Goal: Transaction & Acquisition: Purchase product/service

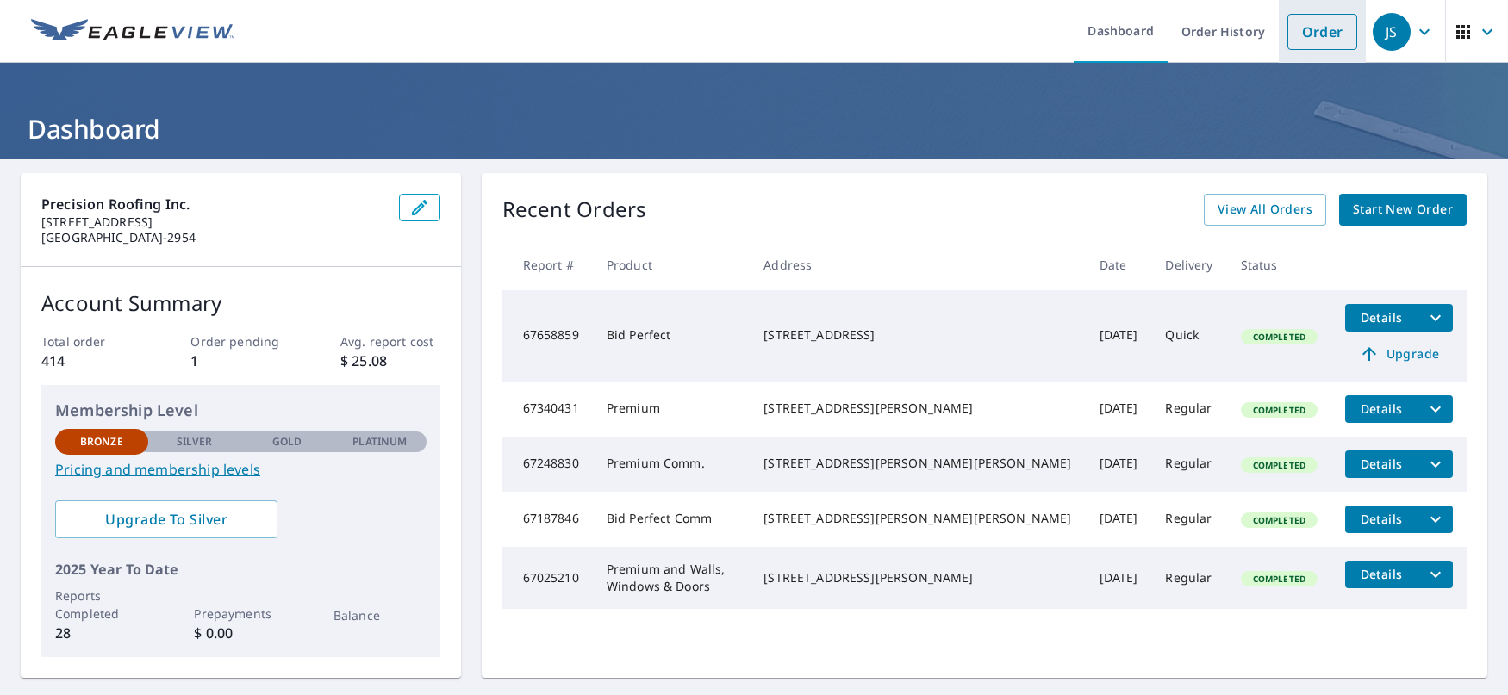
click at [1317, 41] on link "Order" at bounding box center [1323, 32] width 70 height 36
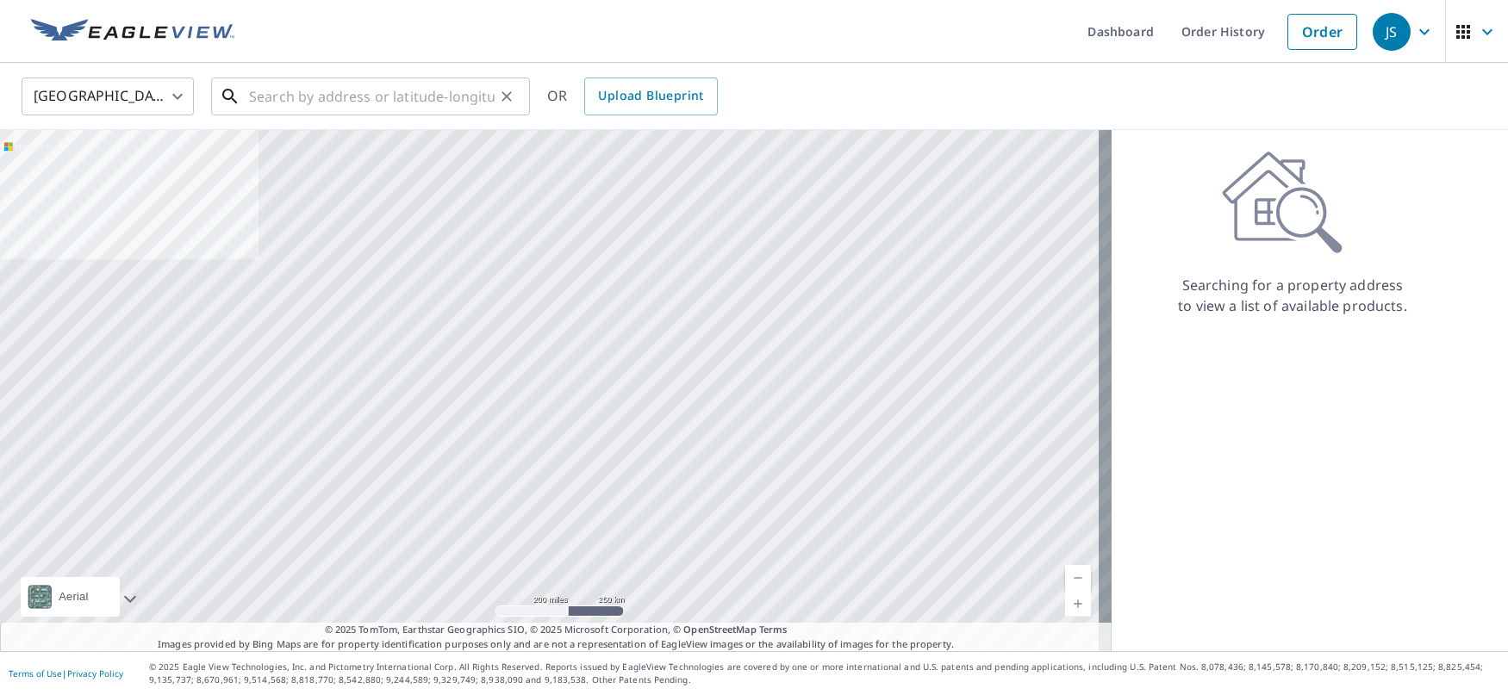
click at [345, 94] on input "text" at bounding box center [372, 96] width 246 height 48
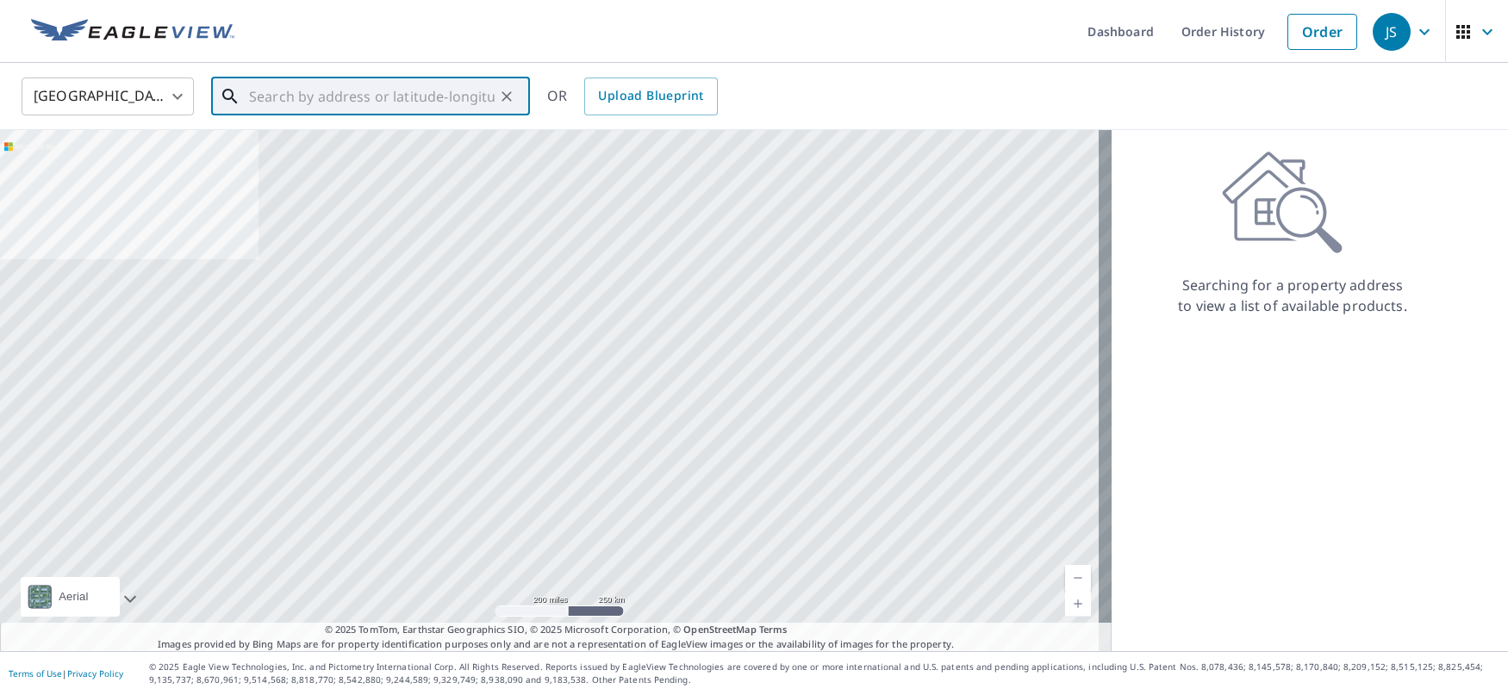
click at [342, 97] on input "text" at bounding box center [372, 96] width 246 height 48
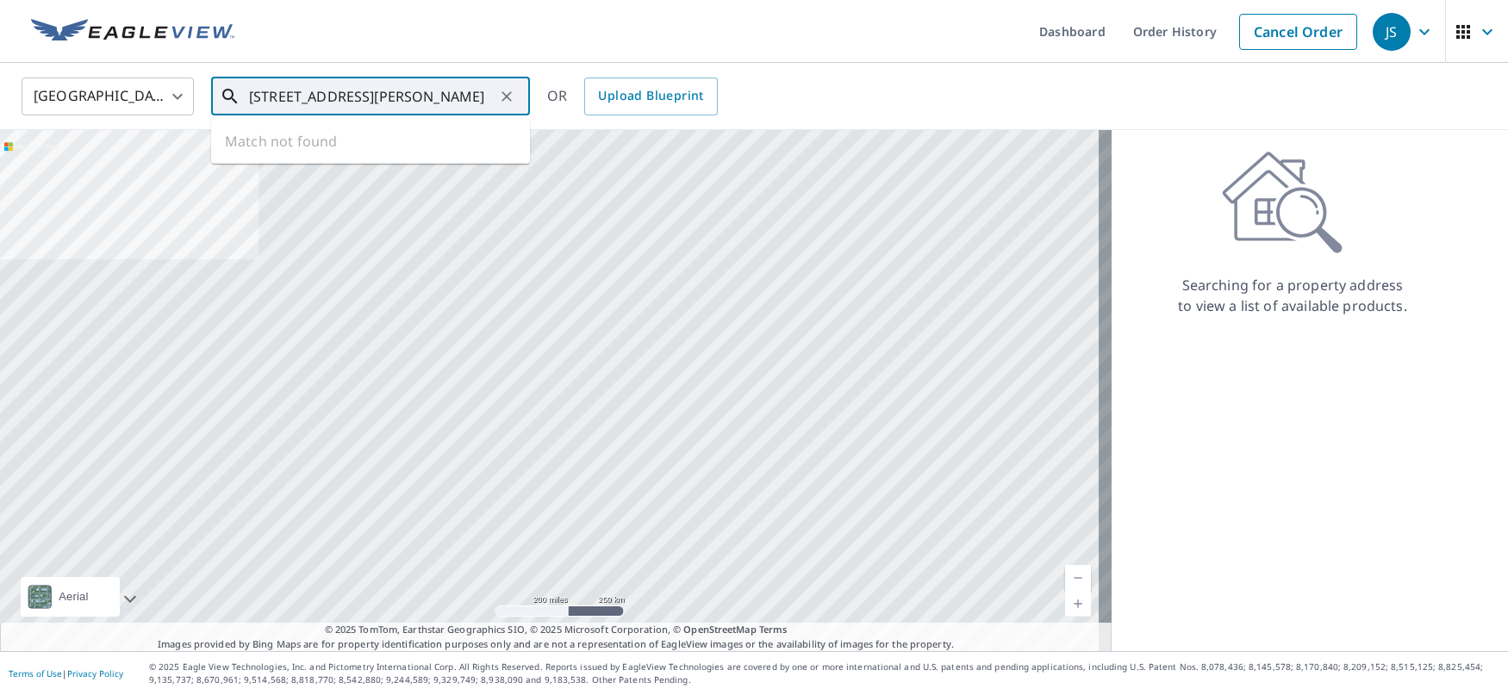
type input "[STREET_ADDRESS][PERSON_NAME]"
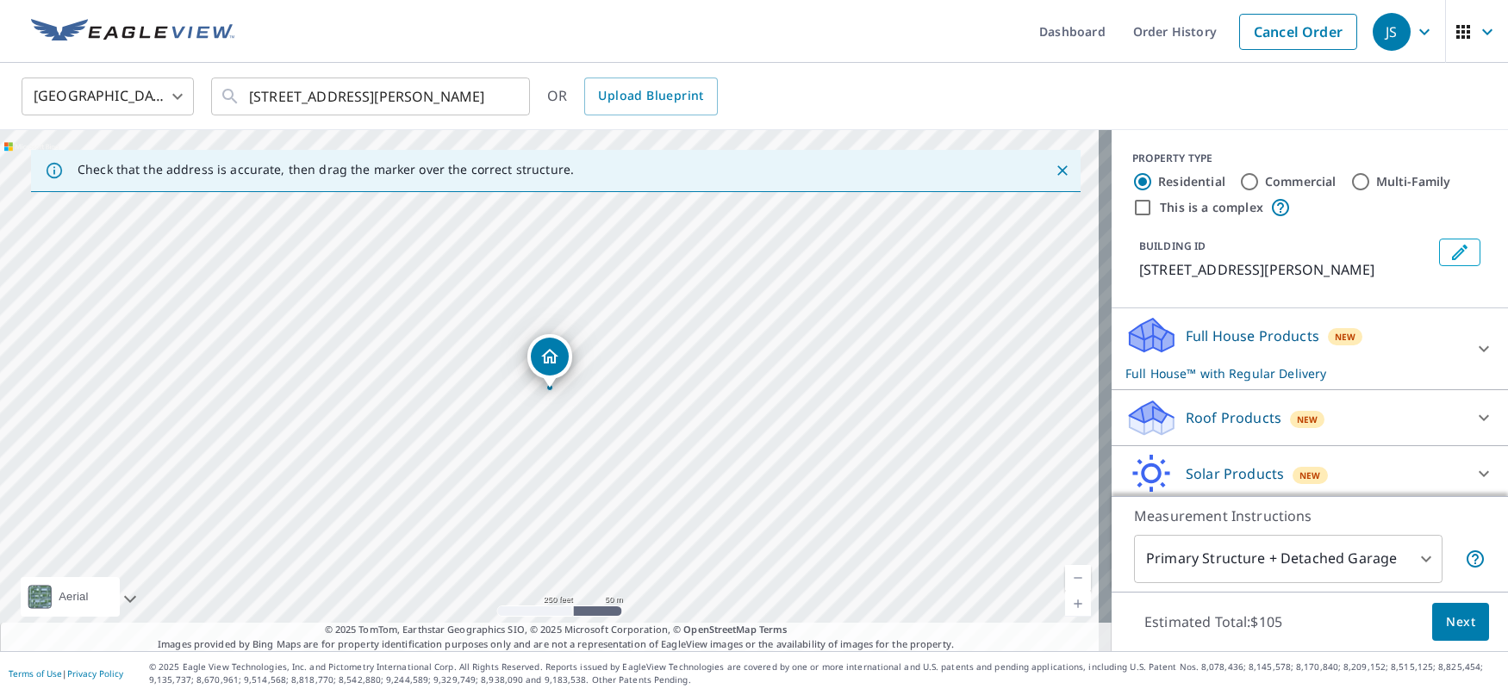
scroll to position [62, 0]
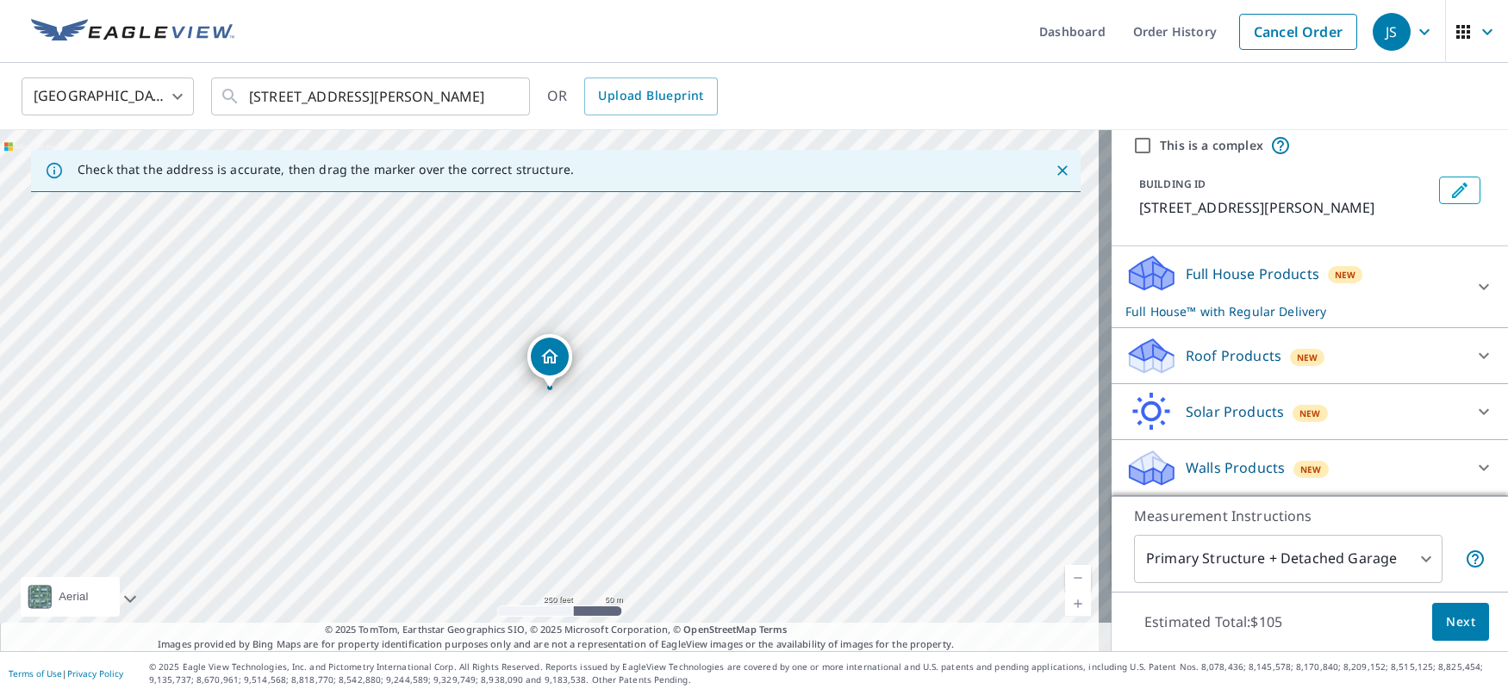
click at [1474, 354] on icon at bounding box center [1484, 356] width 21 height 21
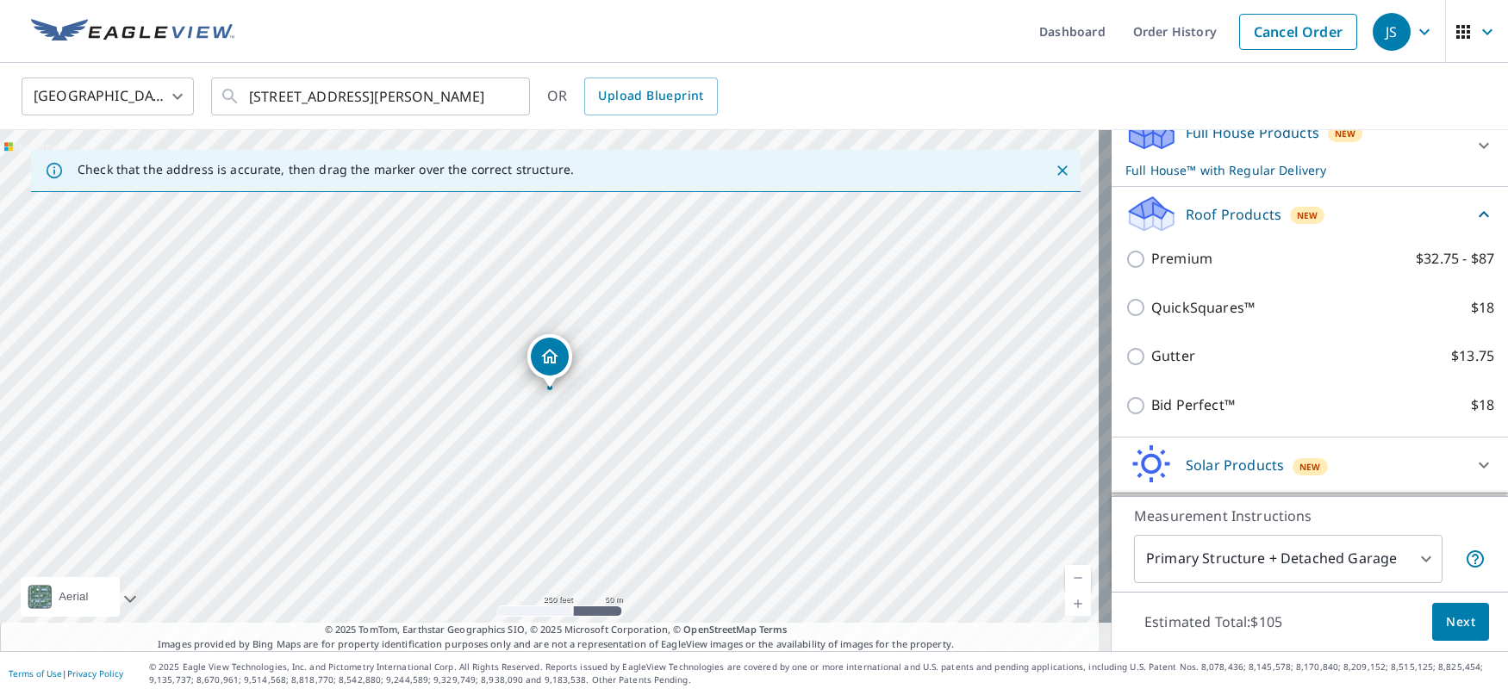
scroll to position [234, 0]
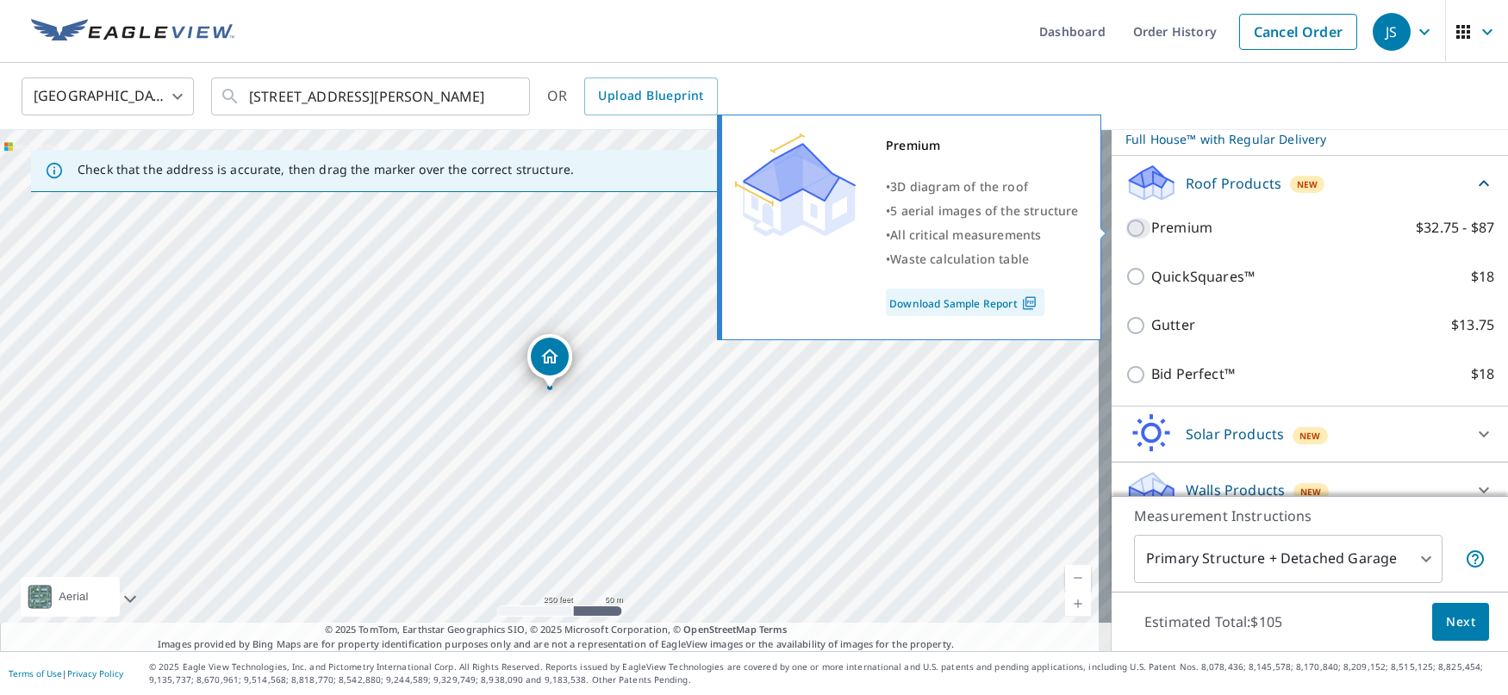
click at [1126, 227] on input "Premium $32.75 - $87" at bounding box center [1139, 228] width 26 height 21
checkbox input "true"
checkbox input "false"
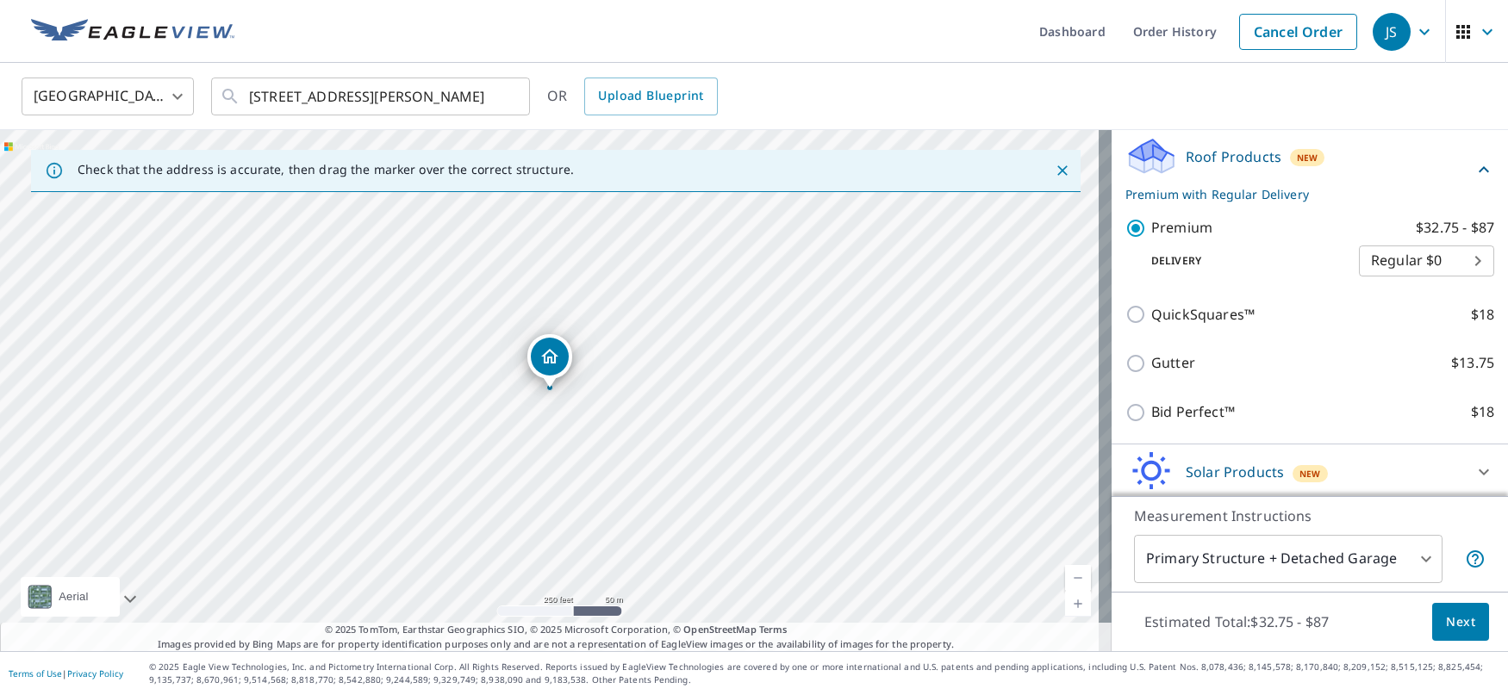
click at [1454, 621] on span "Next" at bounding box center [1460, 623] width 29 height 22
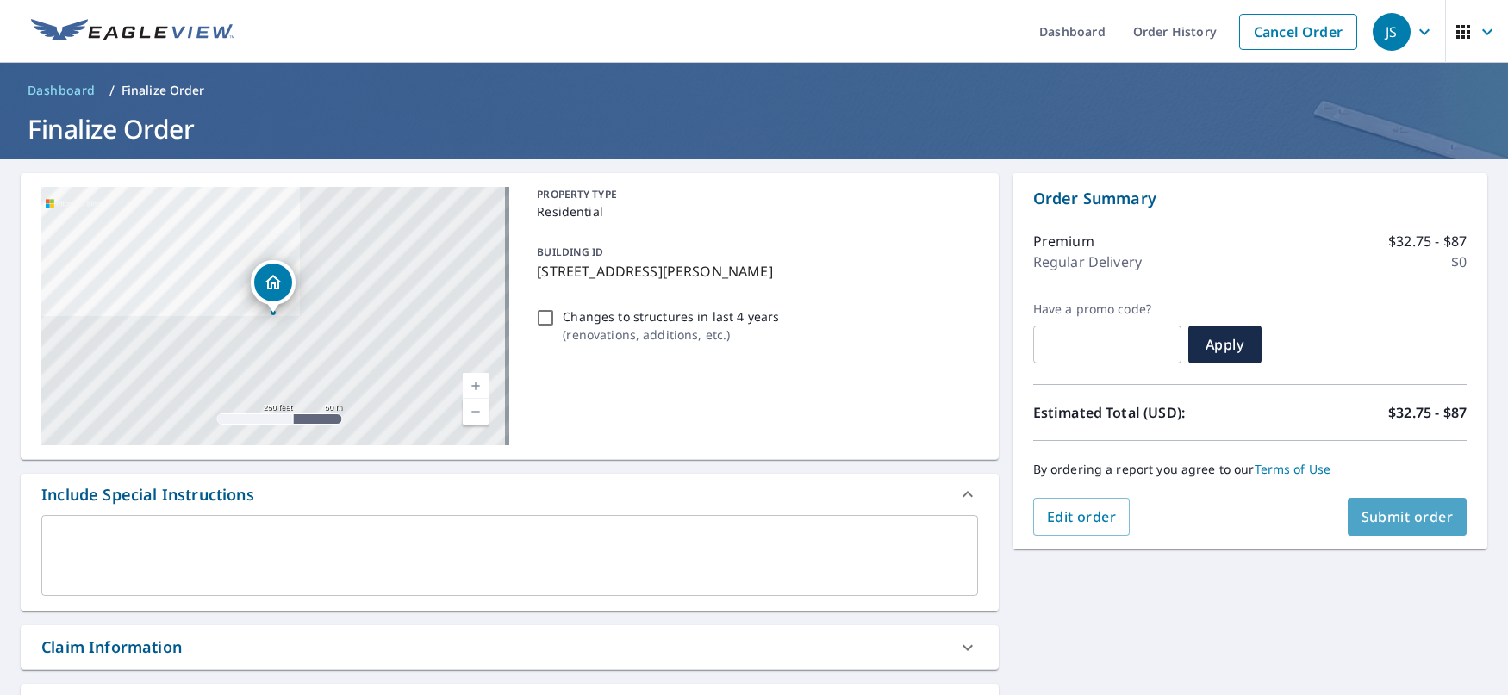
click at [1392, 521] on span "Submit order" at bounding box center [1408, 517] width 92 height 19
checkbox input "true"
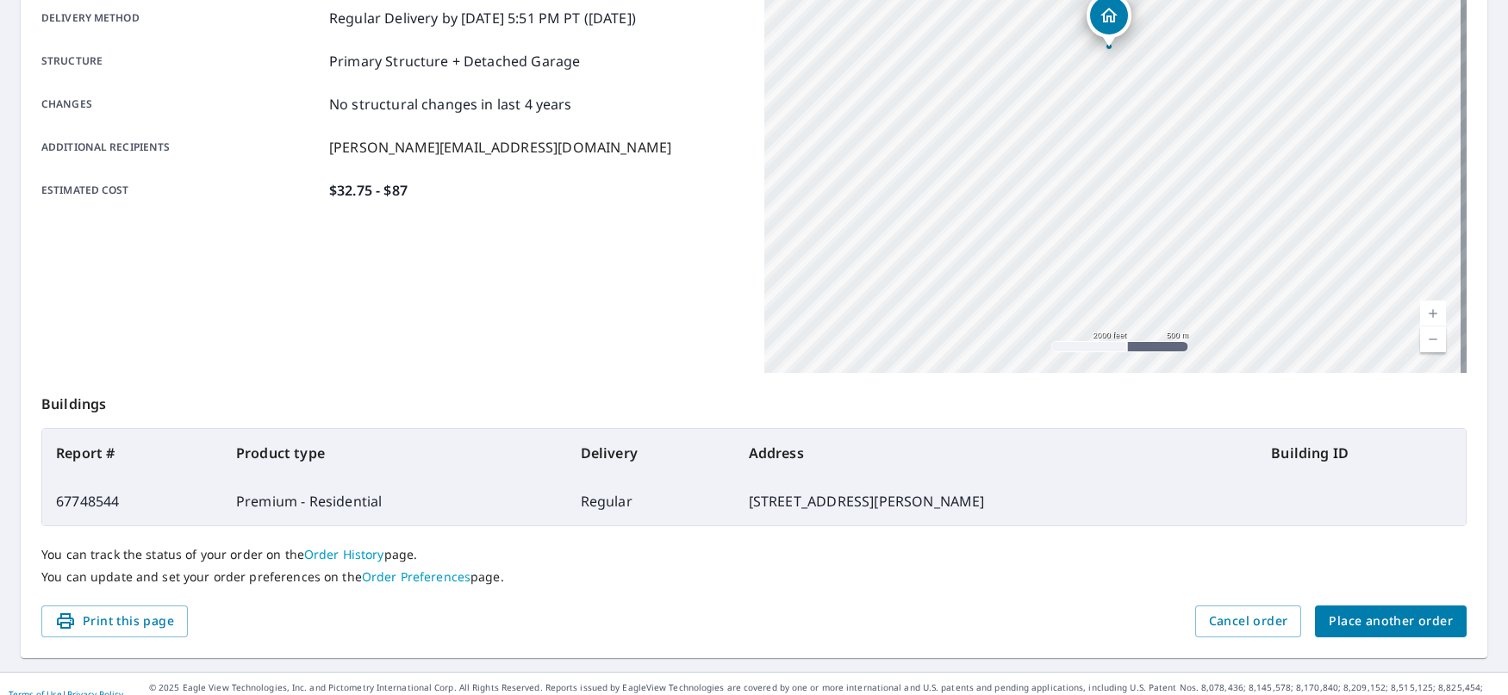
scroll to position [319, 0]
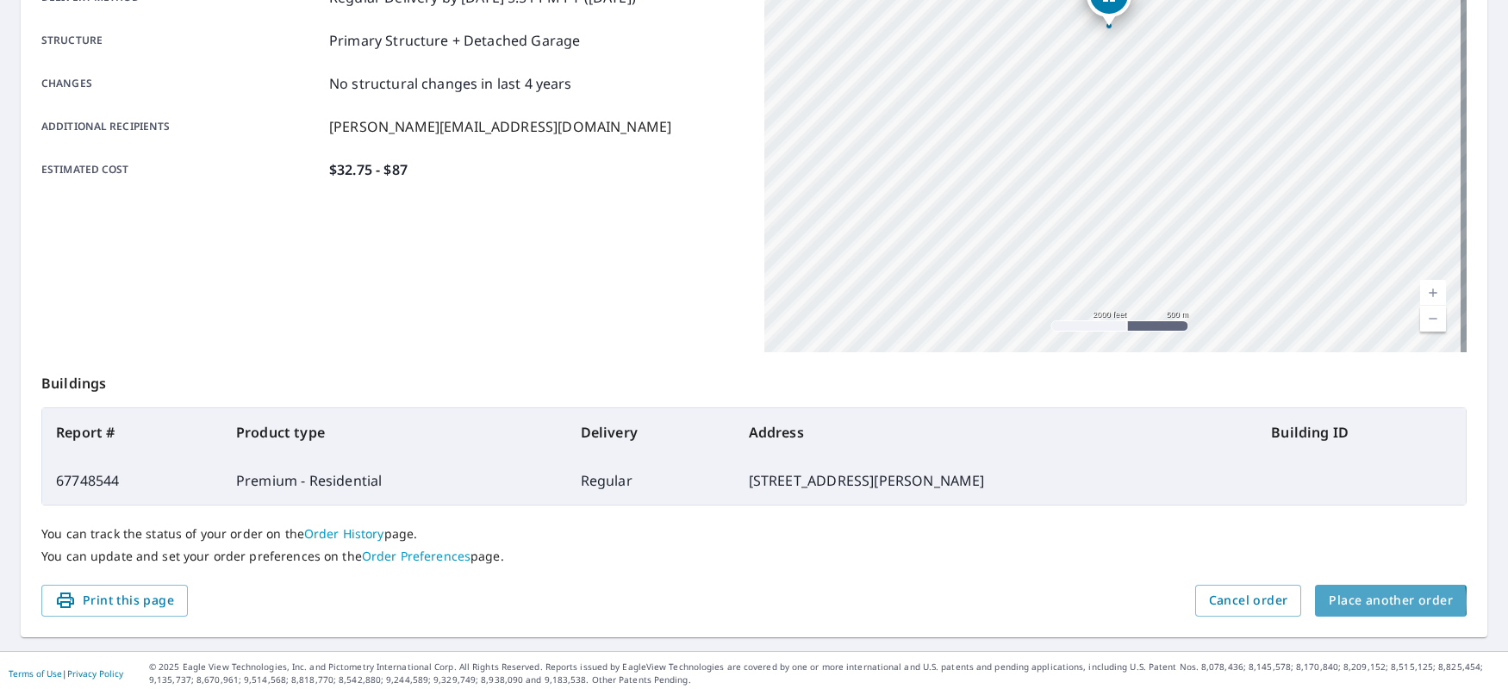
click at [1380, 602] on span "Place another order" at bounding box center [1391, 601] width 124 height 22
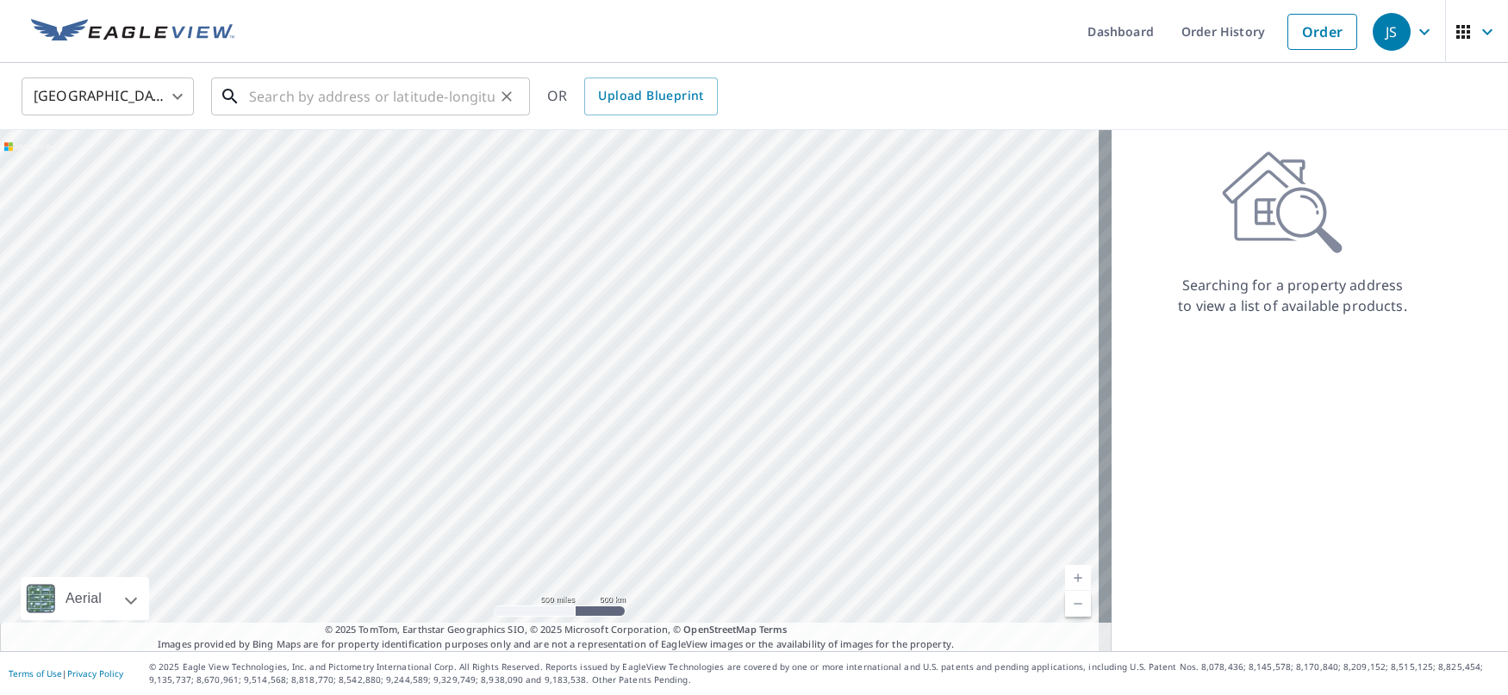
click at [452, 95] on input "text" at bounding box center [372, 96] width 246 height 48
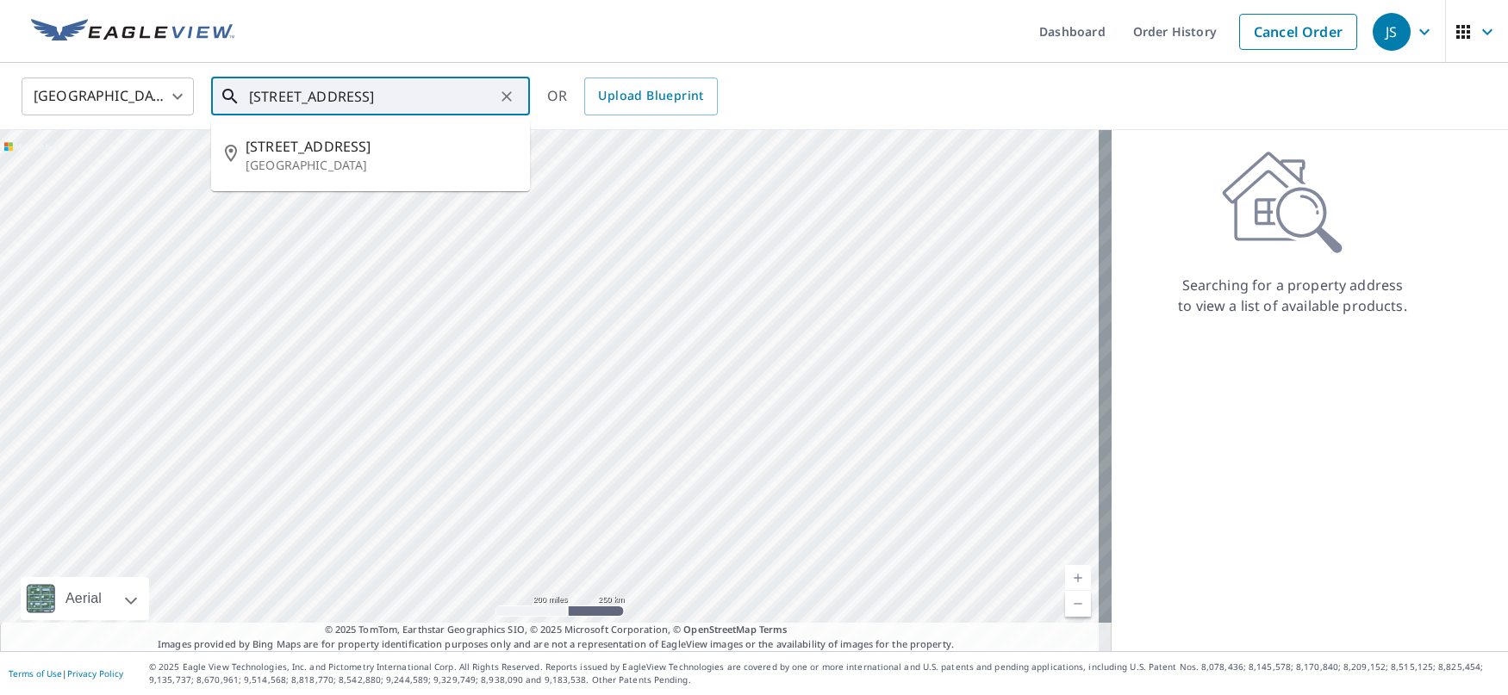
scroll to position [0, 4]
type input "[STREET_ADDRESS]"
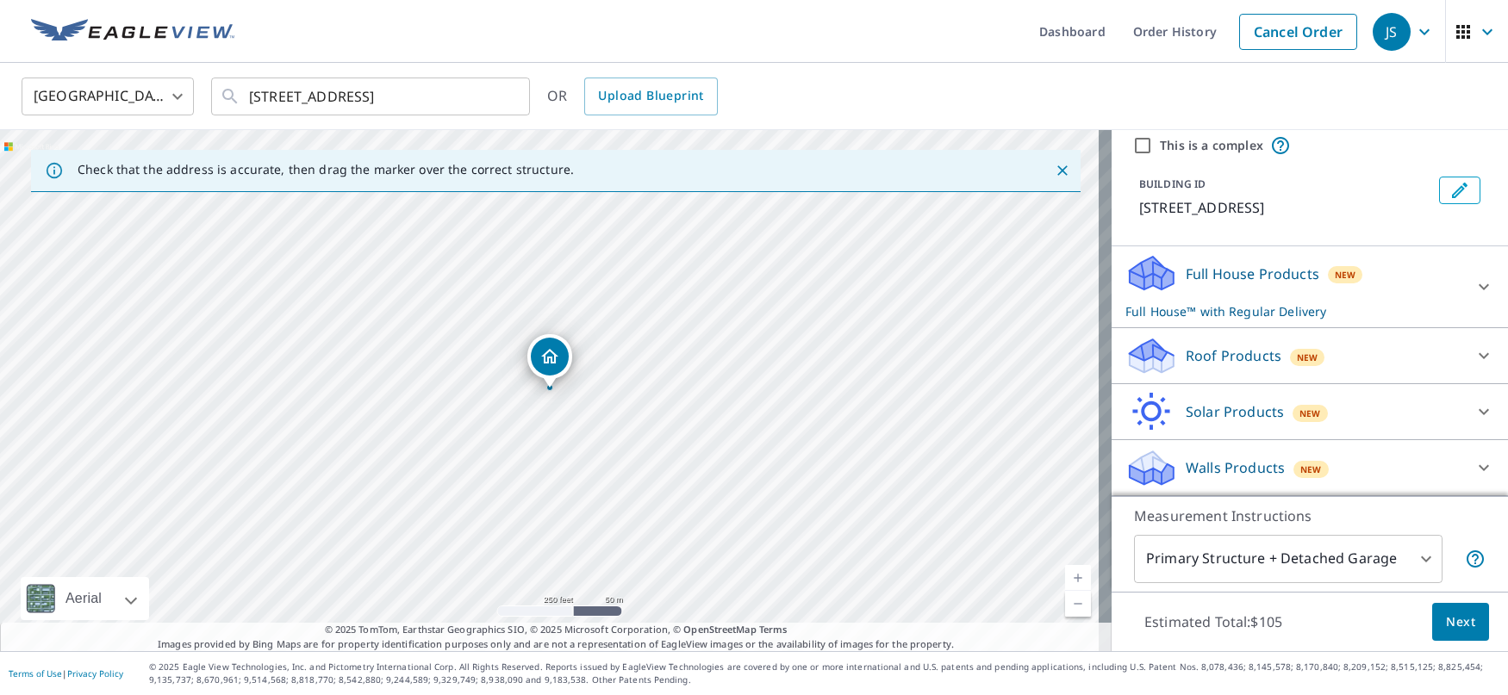
click at [1474, 353] on icon at bounding box center [1484, 356] width 21 height 21
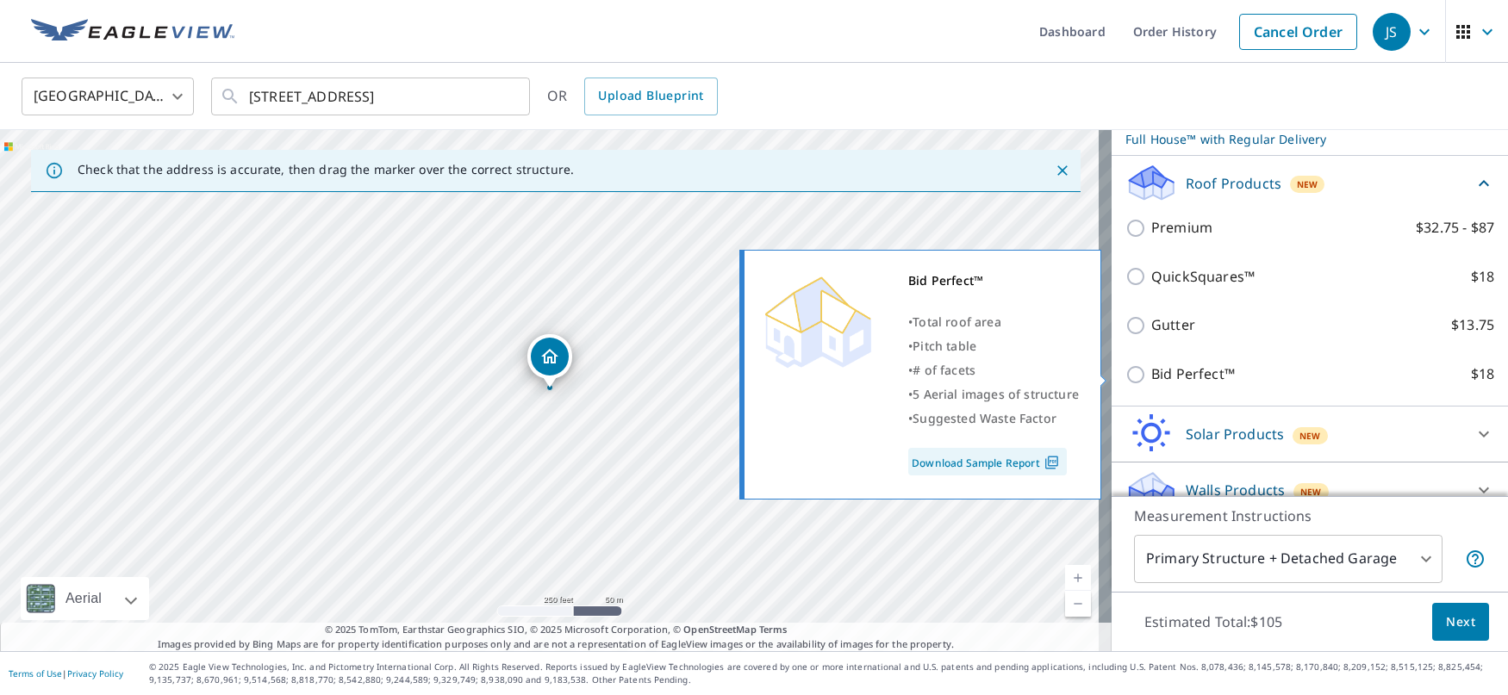
click at [1126, 370] on input "Bid Perfect™ $18" at bounding box center [1139, 375] width 26 height 21
checkbox input "true"
checkbox input "false"
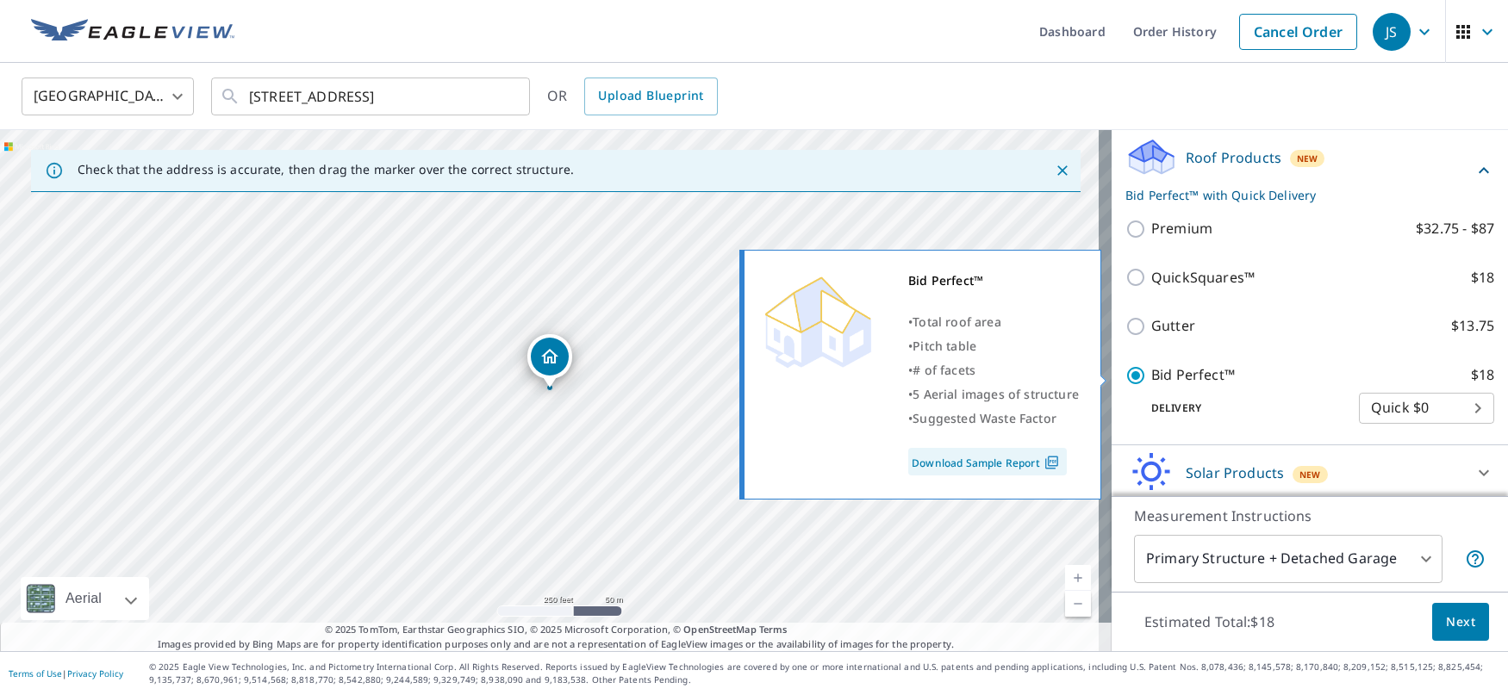
scroll to position [235, 0]
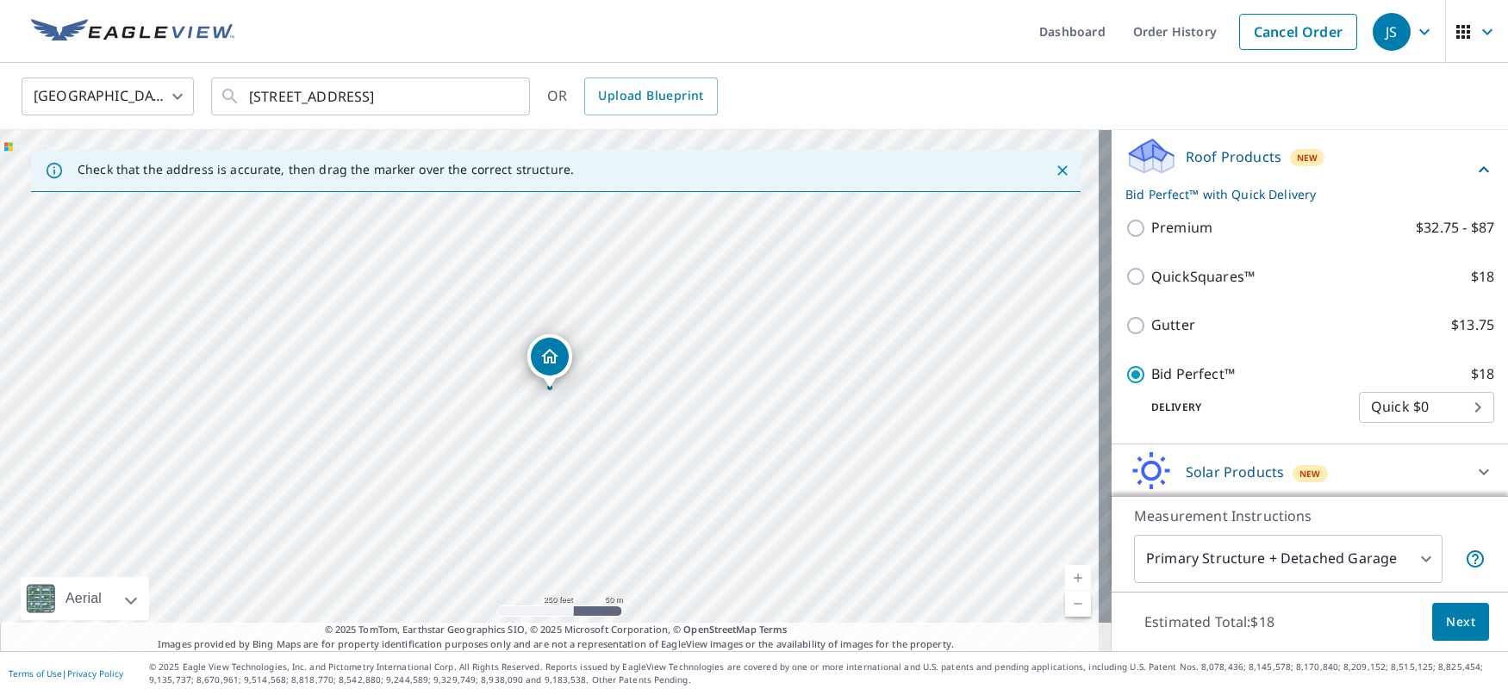
click at [1450, 624] on span "Next" at bounding box center [1460, 623] width 29 height 22
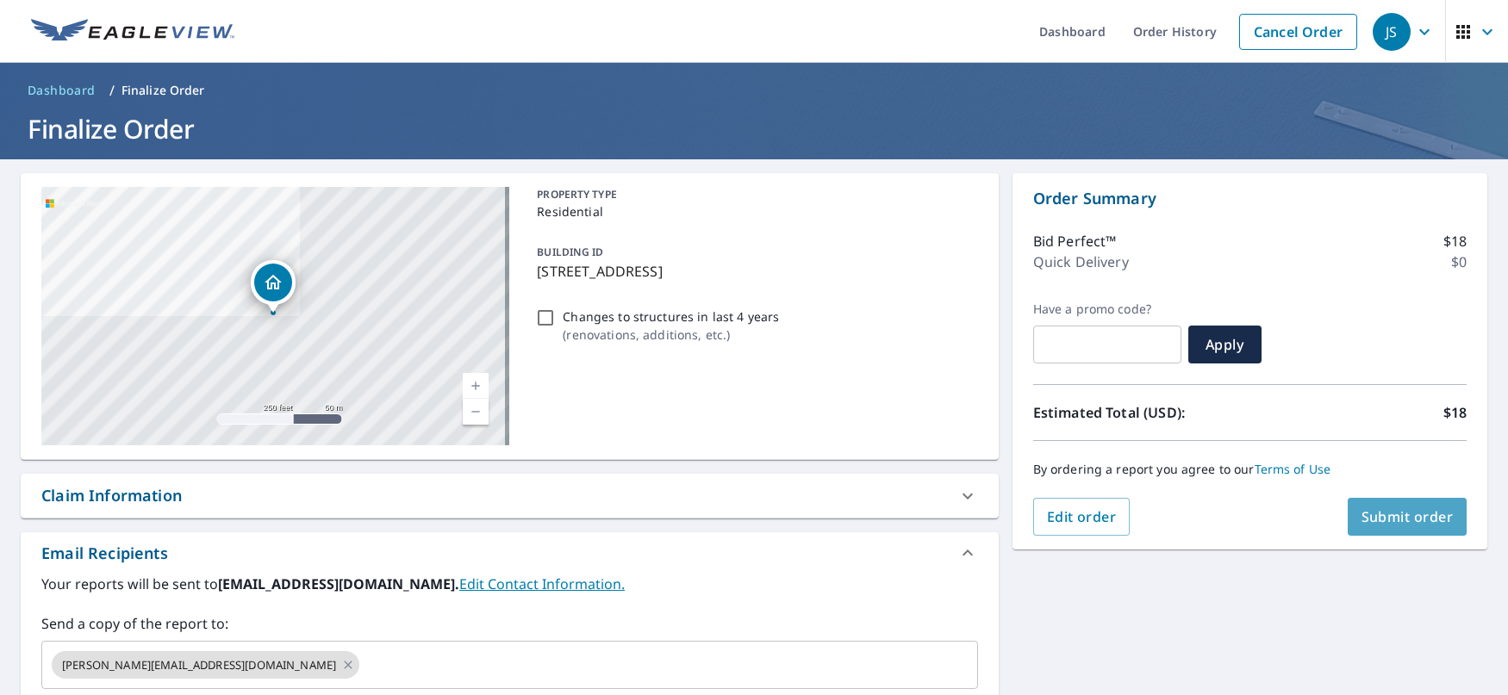
click at [1386, 519] on span "Submit order" at bounding box center [1408, 517] width 92 height 19
checkbox input "true"
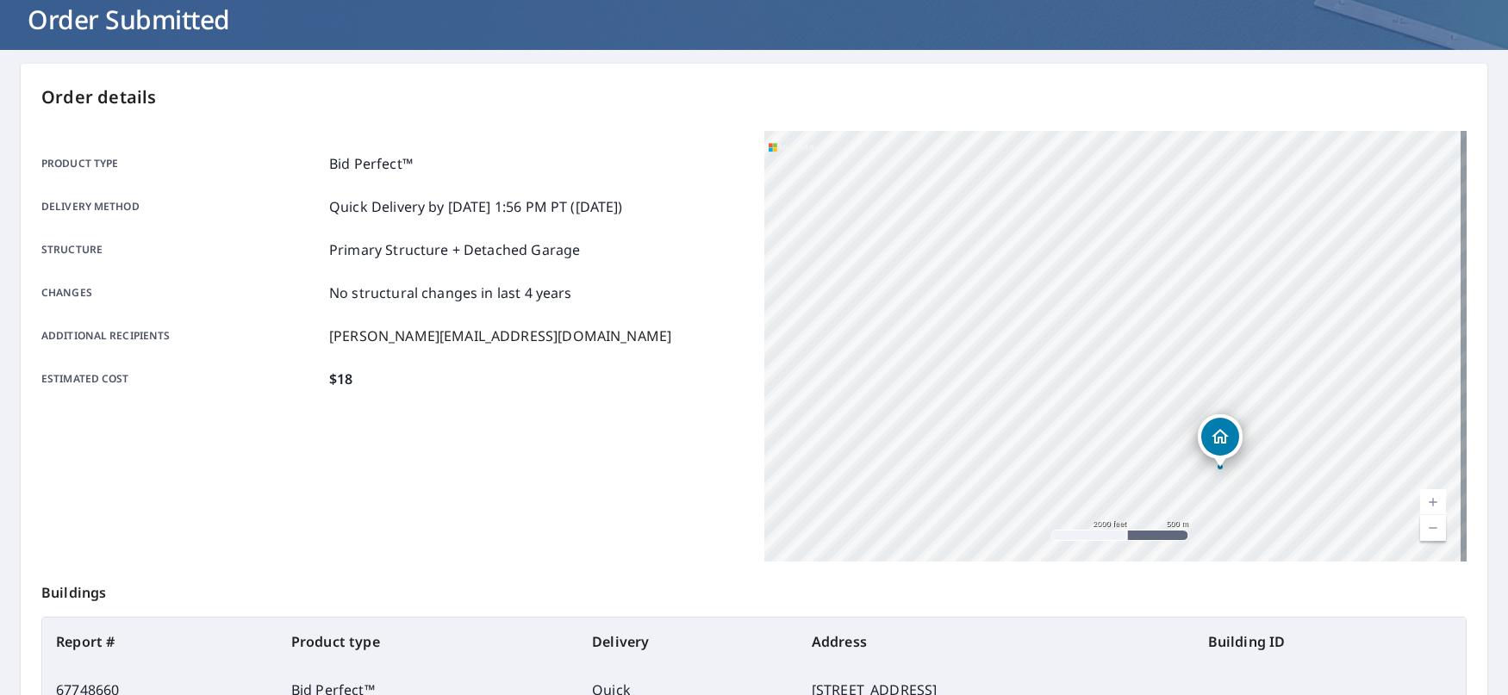
scroll to position [319, 0]
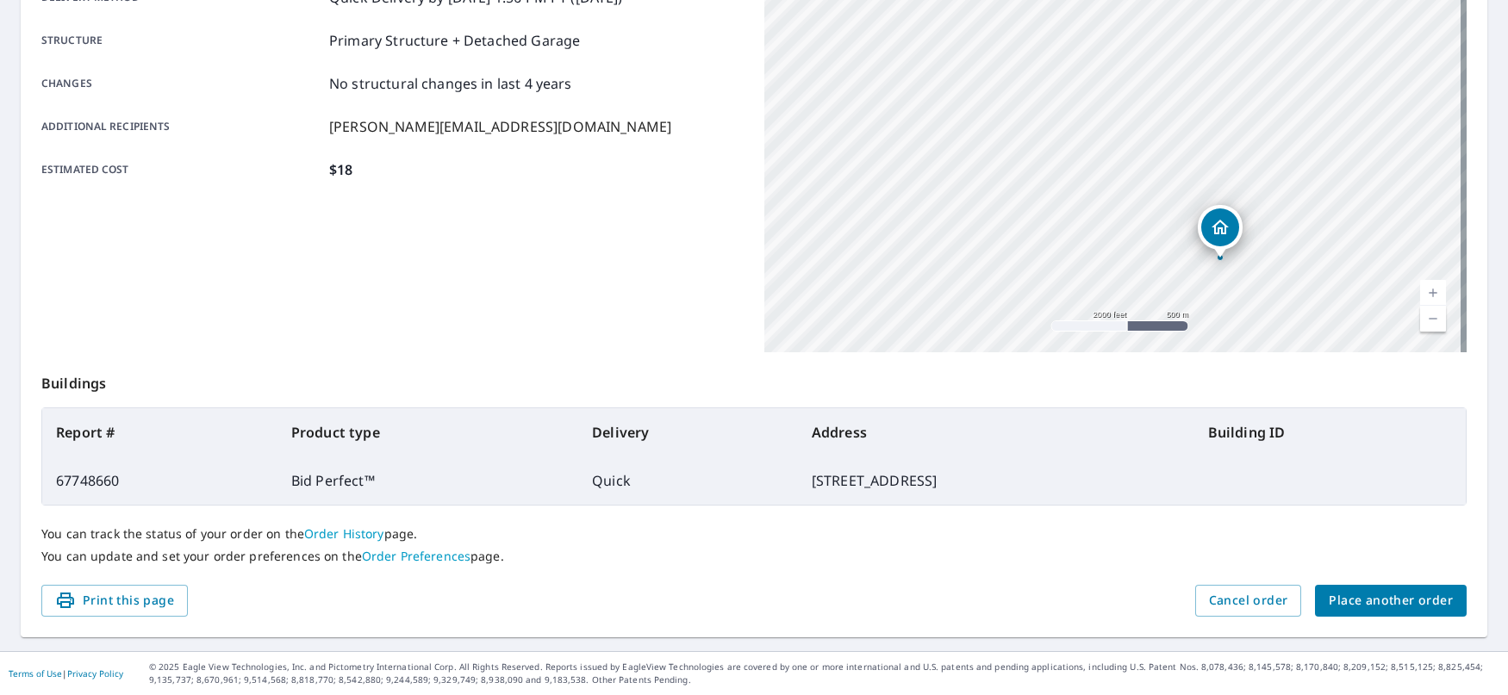
click at [1394, 605] on span "Place another order" at bounding box center [1391, 601] width 124 height 22
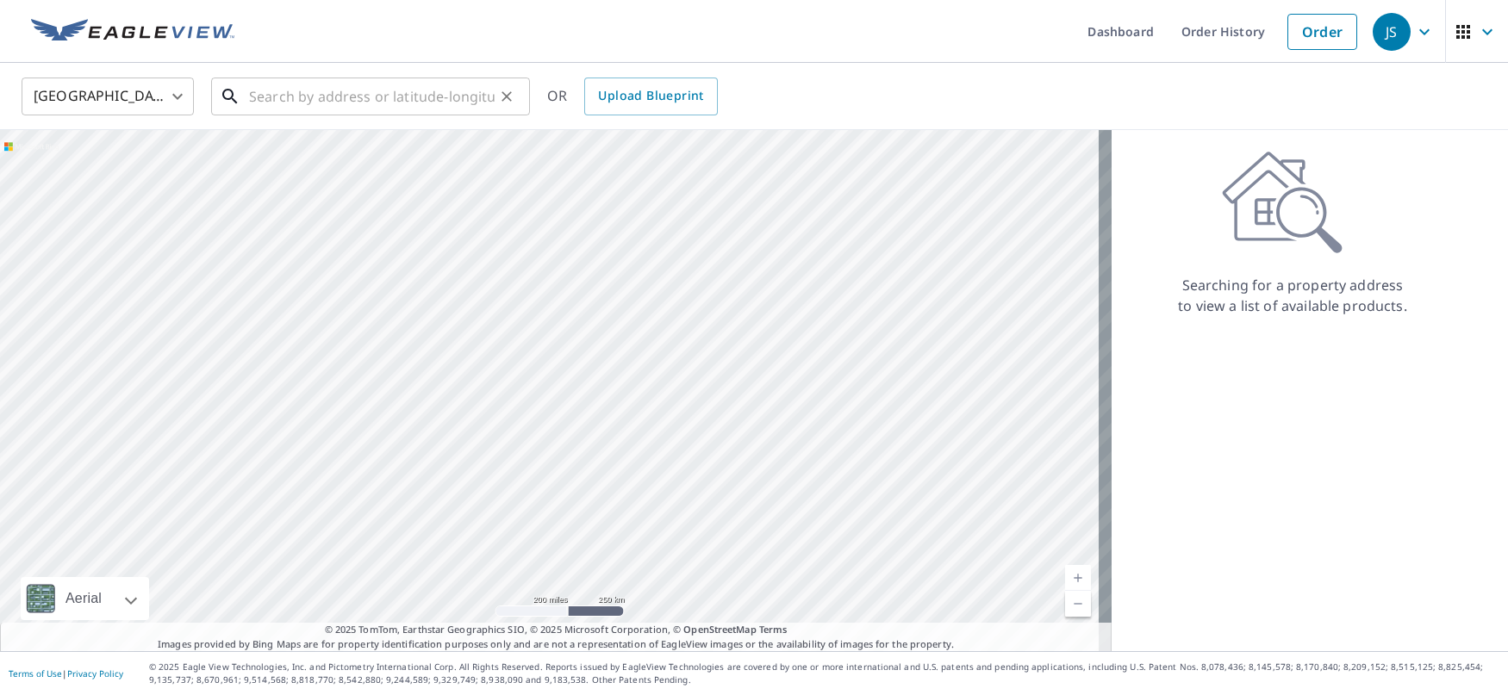
click at [470, 103] on input "text" at bounding box center [372, 96] width 246 height 48
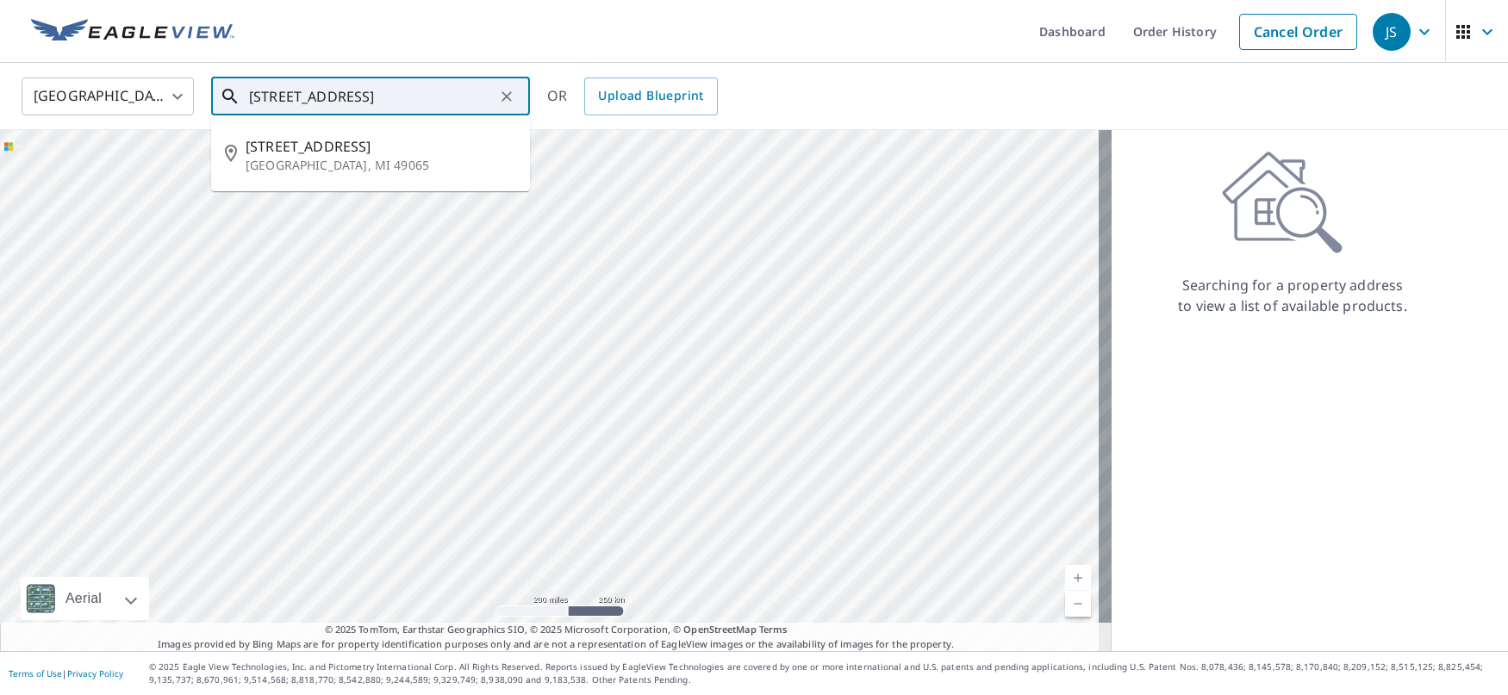
scroll to position [0, 21]
click at [266, 95] on input "[STREET_ADDRESS]" at bounding box center [372, 96] width 246 height 48
drag, startPoint x: 244, startPoint y: 97, endPoint x: 487, endPoint y: 103, distance: 243.1
click at [487, 103] on div "[STREET_ADDRESS] ​" at bounding box center [370, 97] width 319 height 38
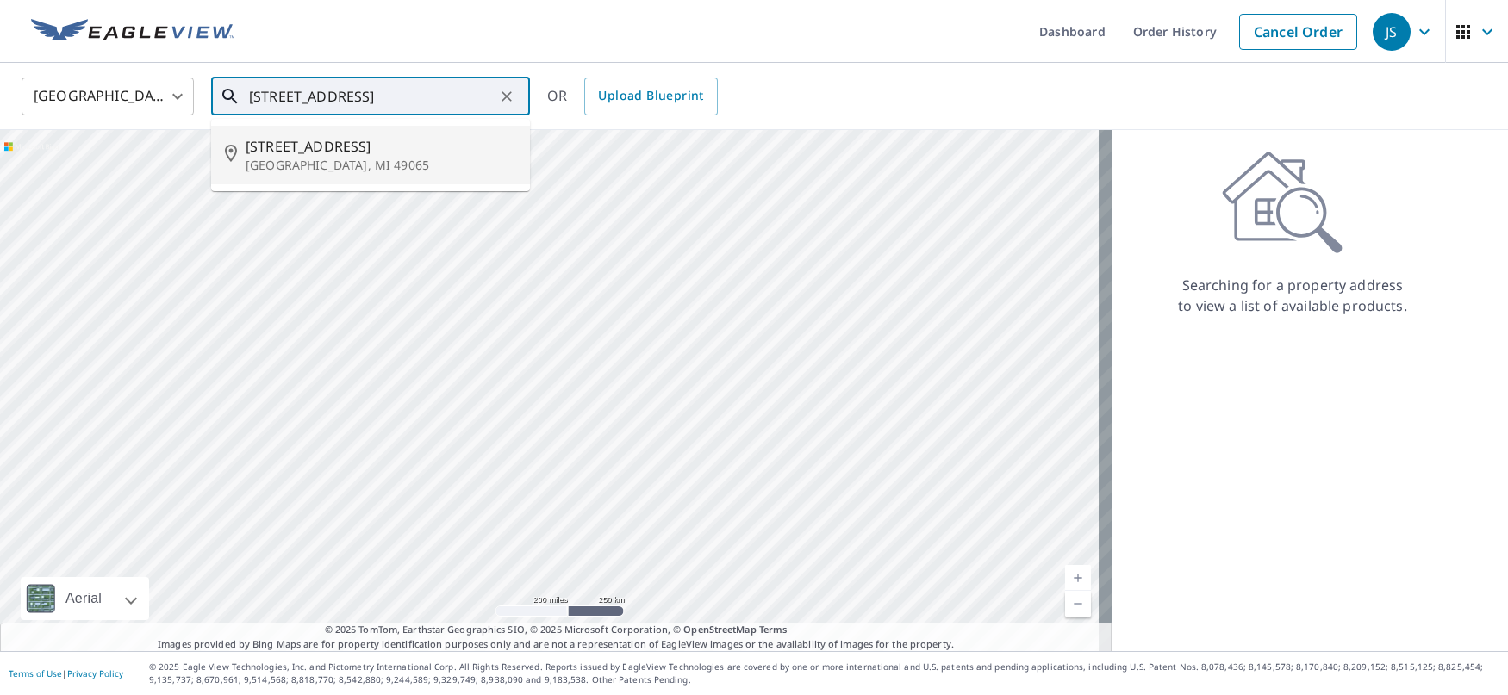
scroll to position [0, 22]
drag, startPoint x: 249, startPoint y: 97, endPoint x: 540, endPoint y: 93, distance: 291.3
click at [540, 93] on div "[GEOGRAPHIC_DATA] [GEOGRAPHIC_DATA] ​ [GEOGRAPHIC_DATA][PERSON_NAME] ​ [STREET_…" at bounding box center [748, 96] width 1479 height 41
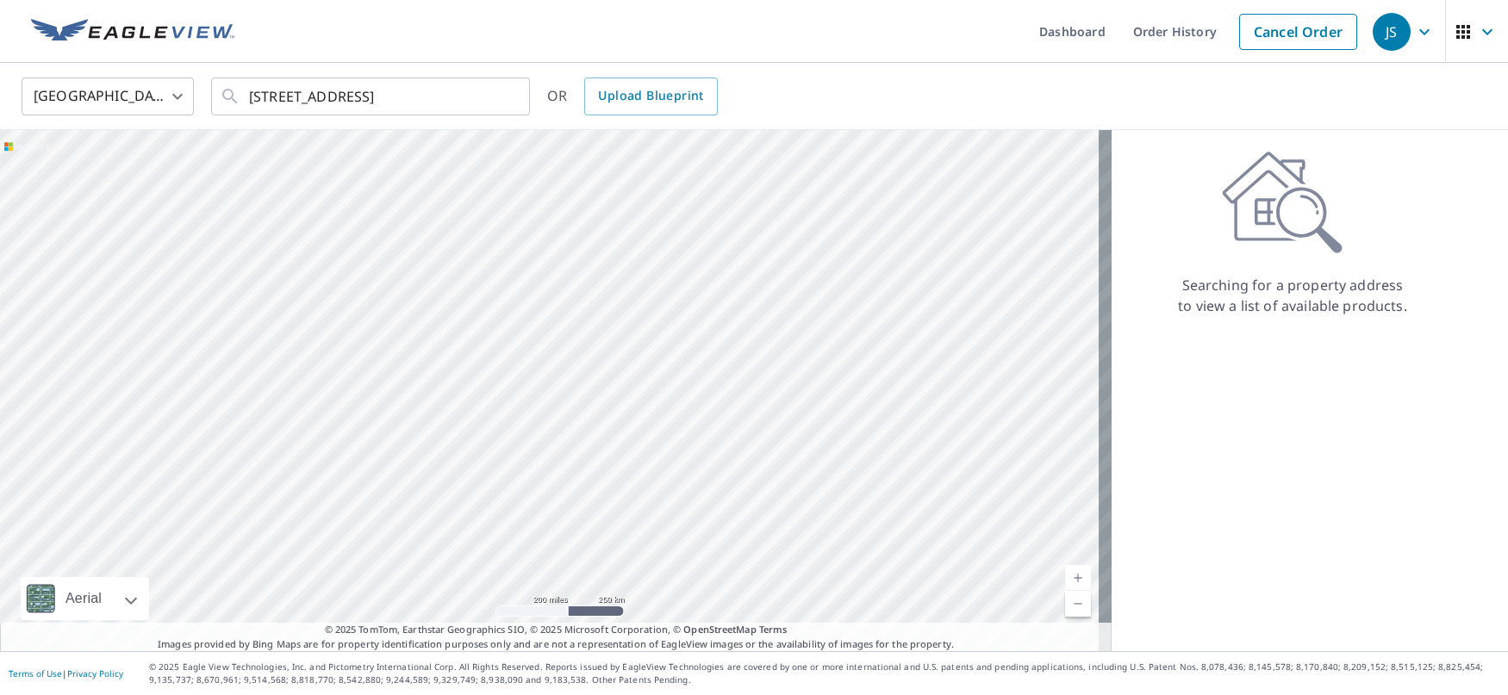
scroll to position [0, 0]
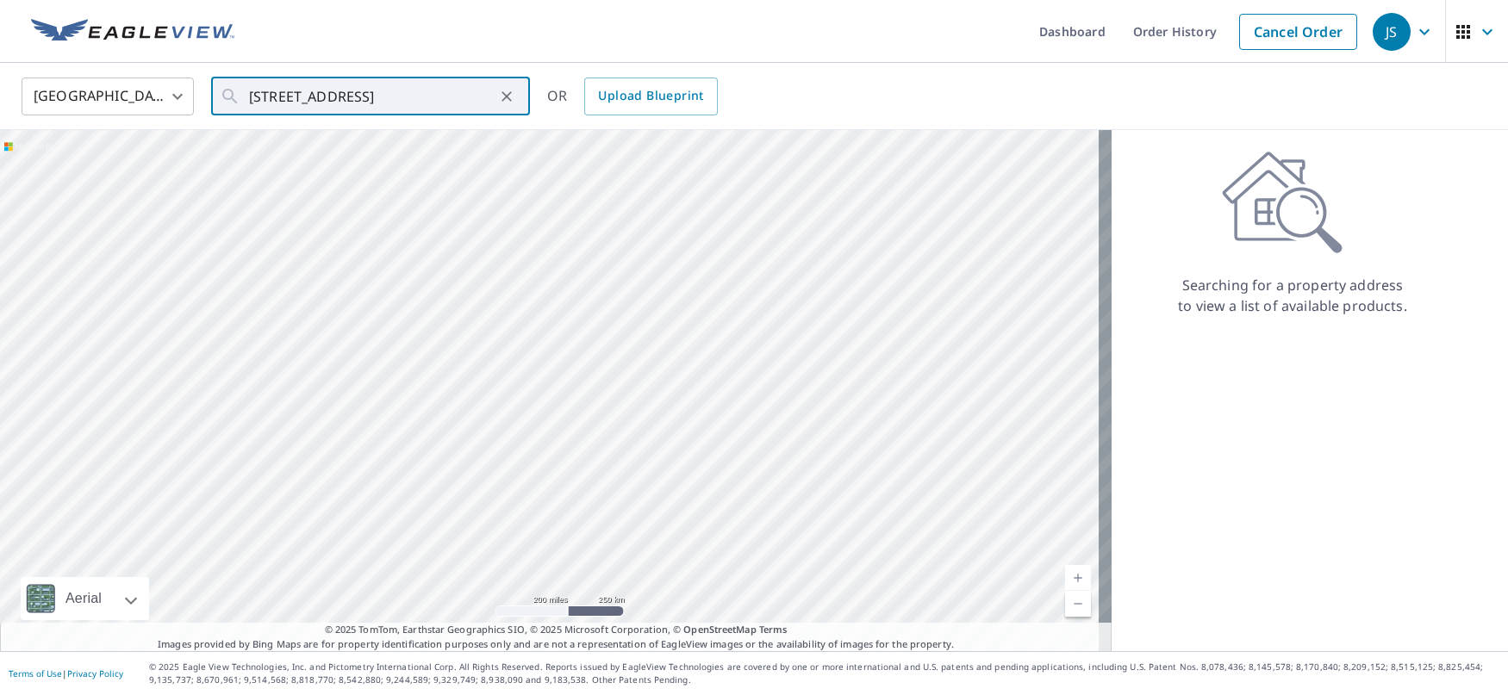
click at [298, 46] on ul "Dashboard Order History Cancel Order" at bounding box center [805, 31] width 1121 height 63
click at [395, 95] on input "[STREET_ADDRESS]" at bounding box center [372, 96] width 246 height 48
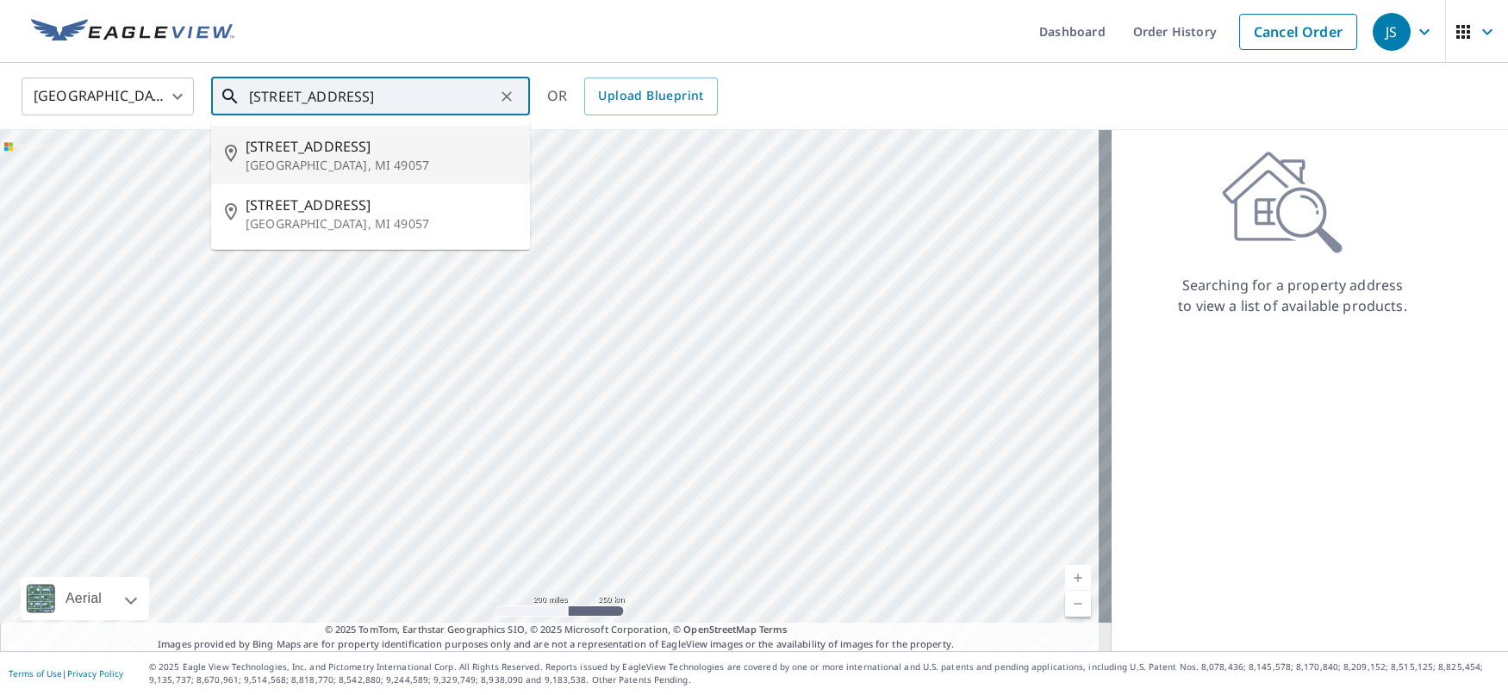
click at [325, 148] on span "[STREET_ADDRESS]" at bounding box center [381, 146] width 271 height 21
type input "[STREET_ADDRESS]"
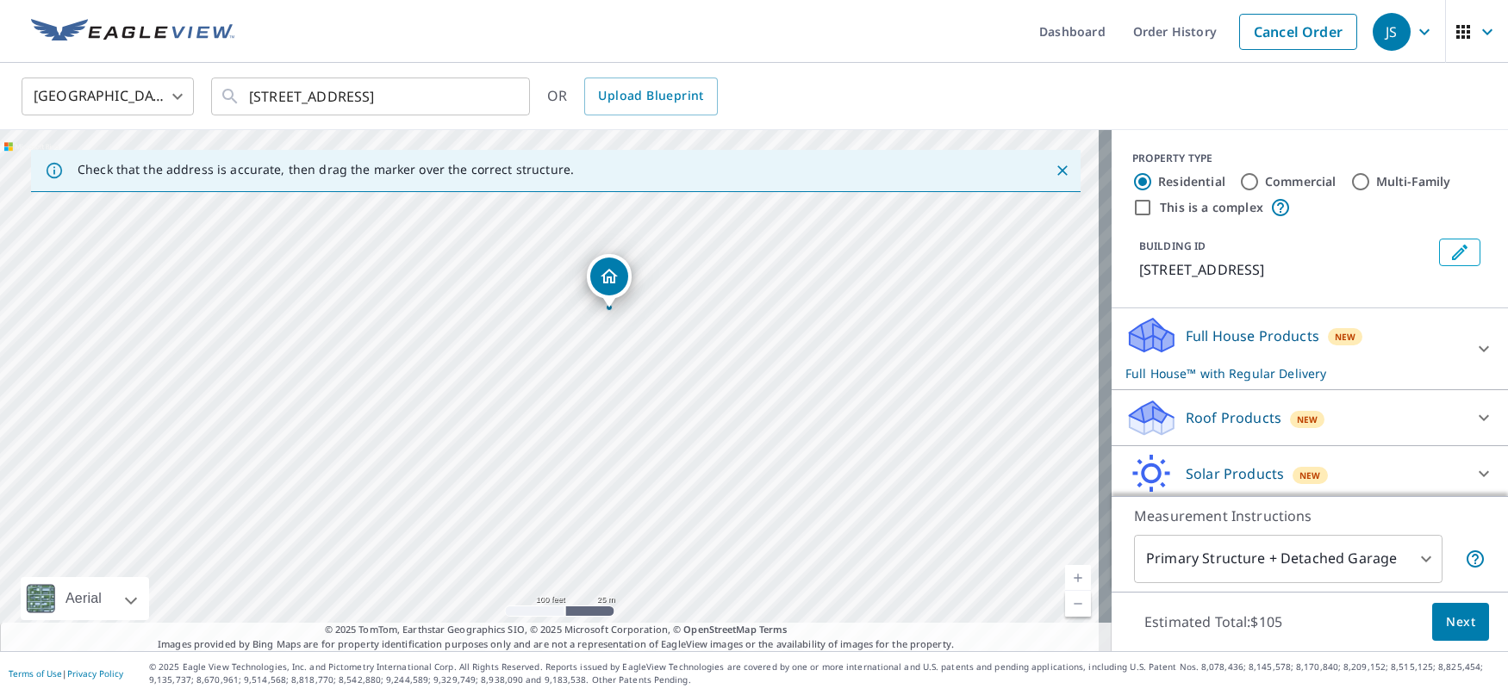
scroll to position [83, 0]
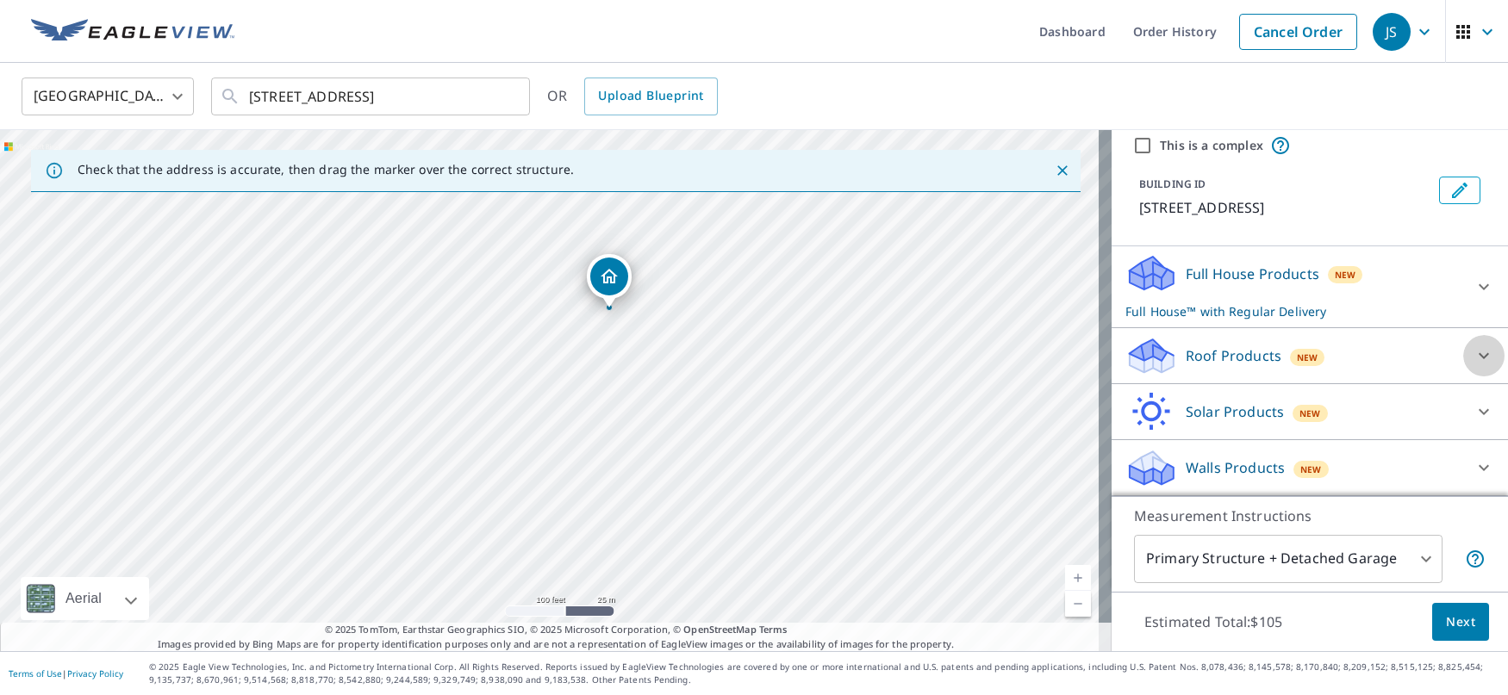
click at [1474, 352] on icon at bounding box center [1484, 356] width 21 height 21
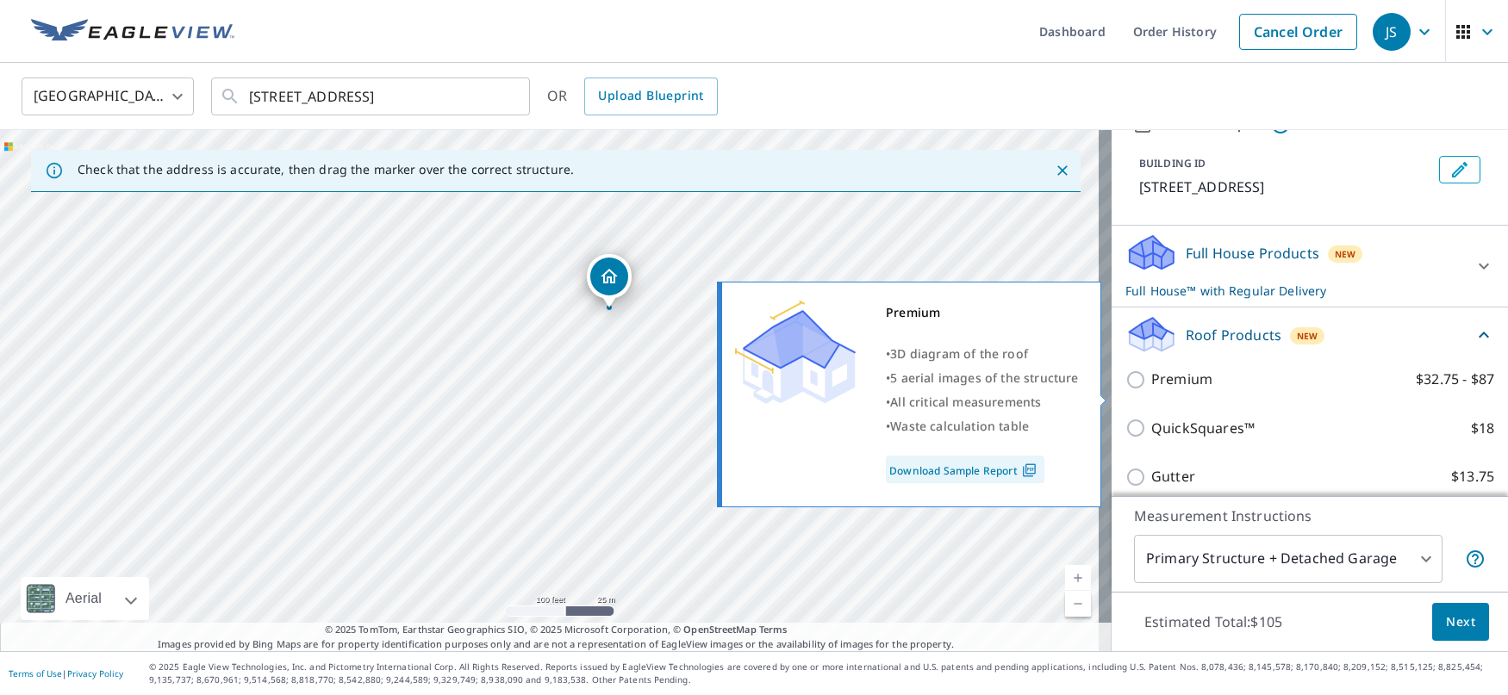
scroll to position [169, 0]
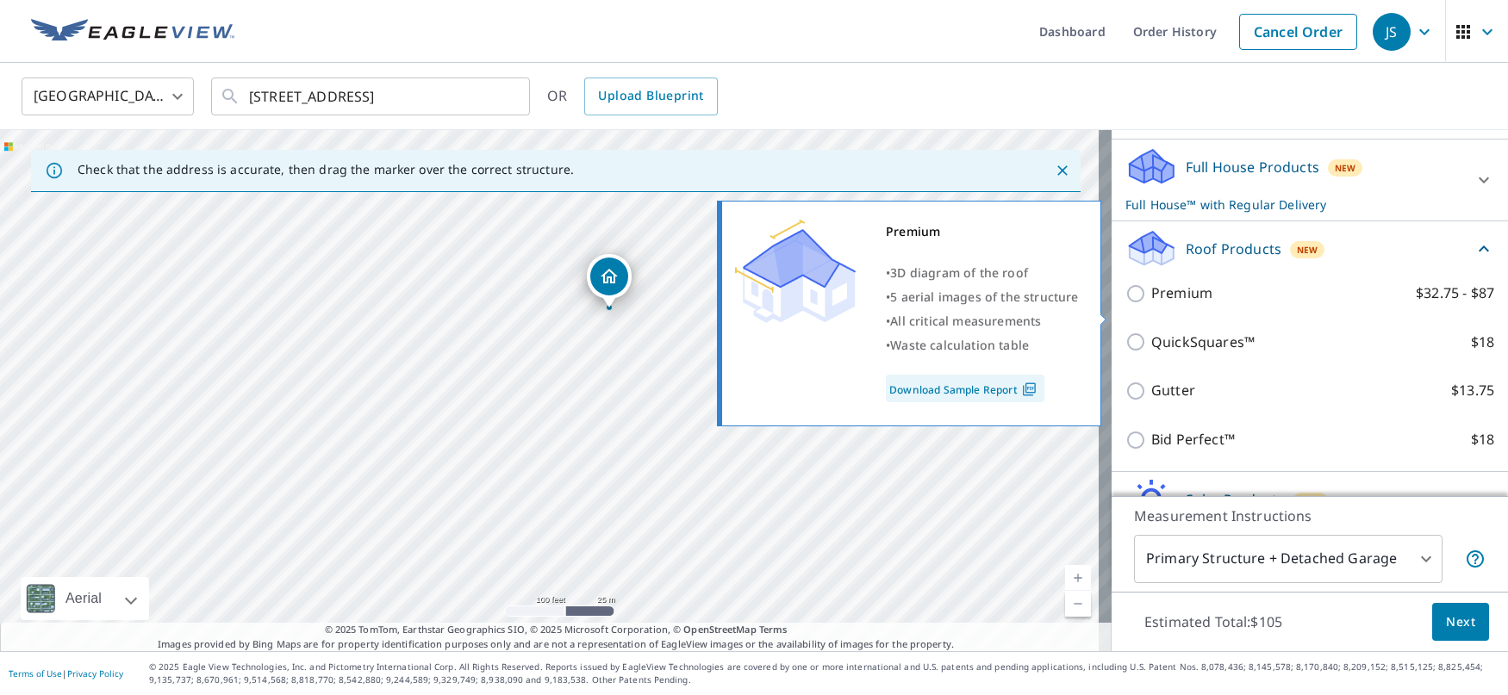
click at [1126, 304] on input "Premium $32.75 - $87" at bounding box center [1139, 294] width 26 height 21
checkbox input "true"
checkbox input "false"
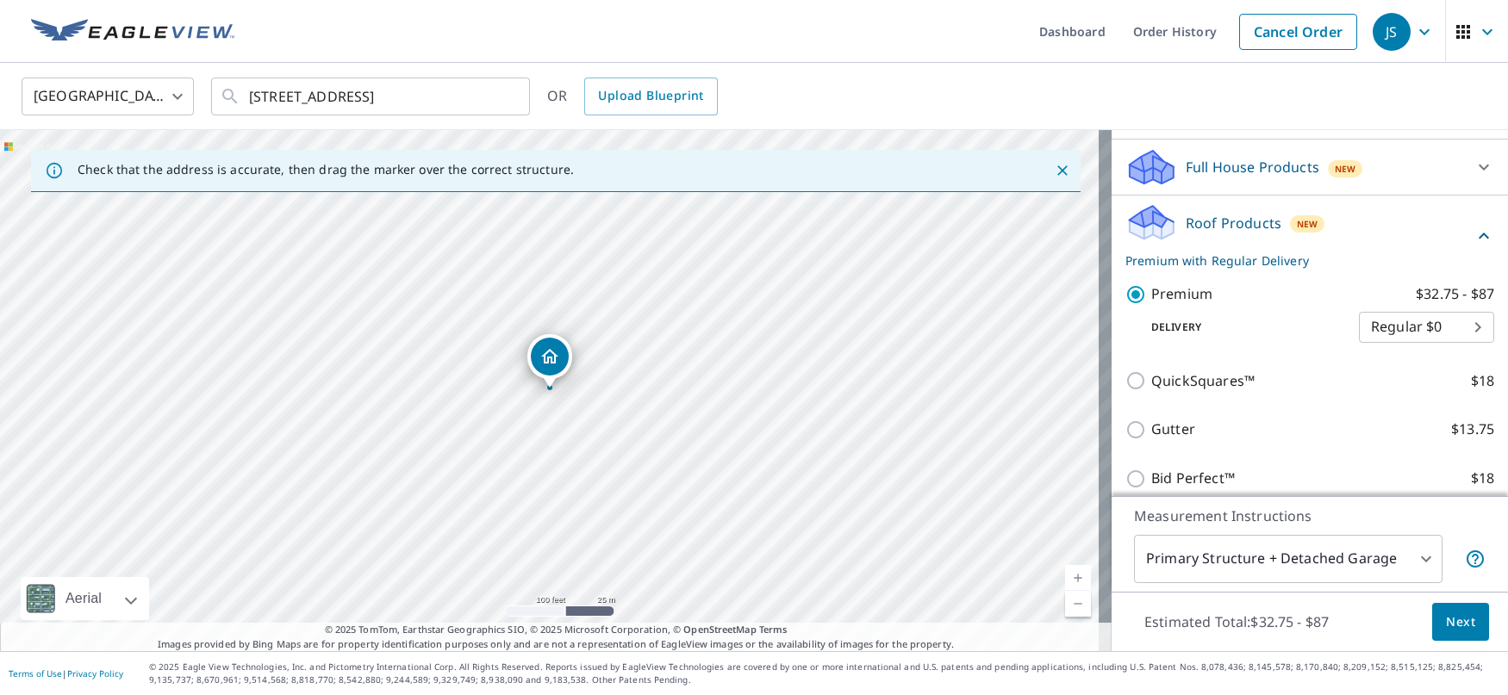
click at [1446, 614] on span "Next" at bounding box center [1460, 623] width 29 height 22
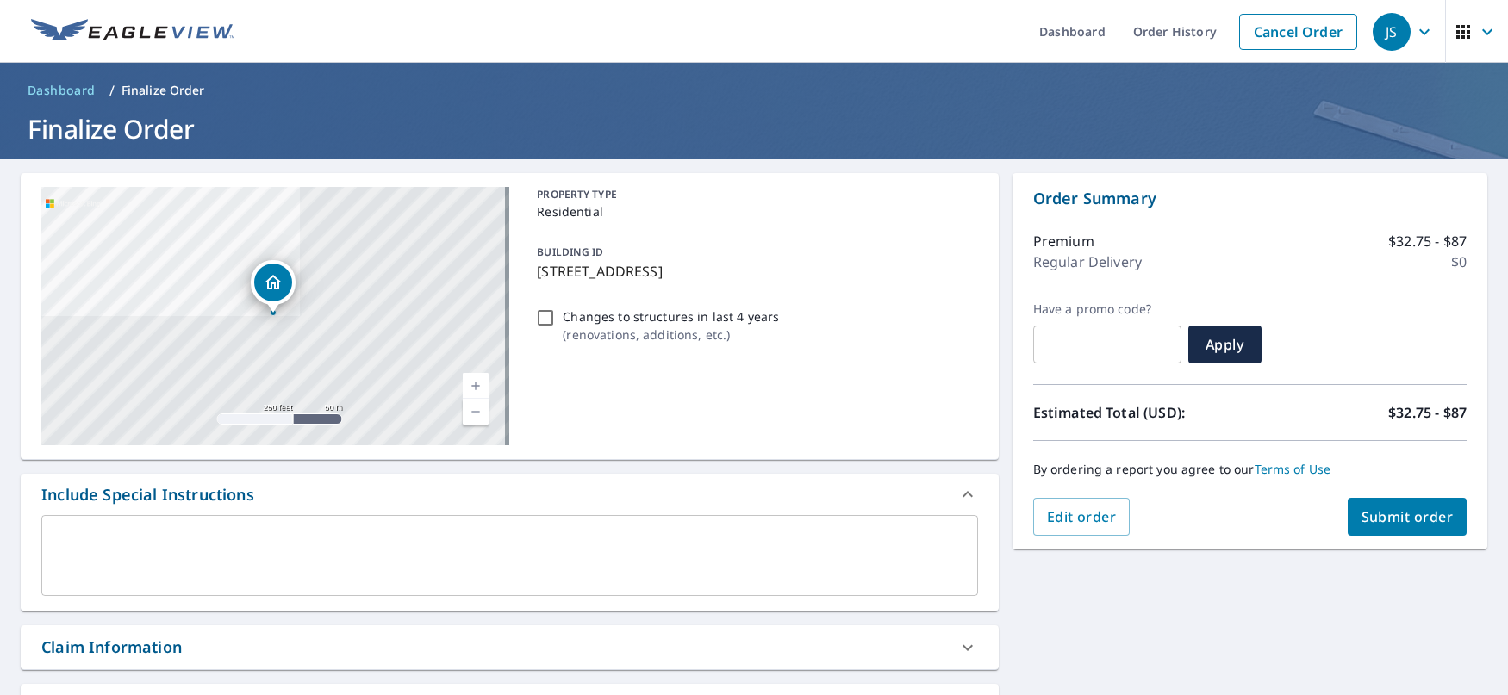
click at [1401, 511] on span "Submit order" at bounding box center [1408, 517] width 92 height 19
checkbox input "true"
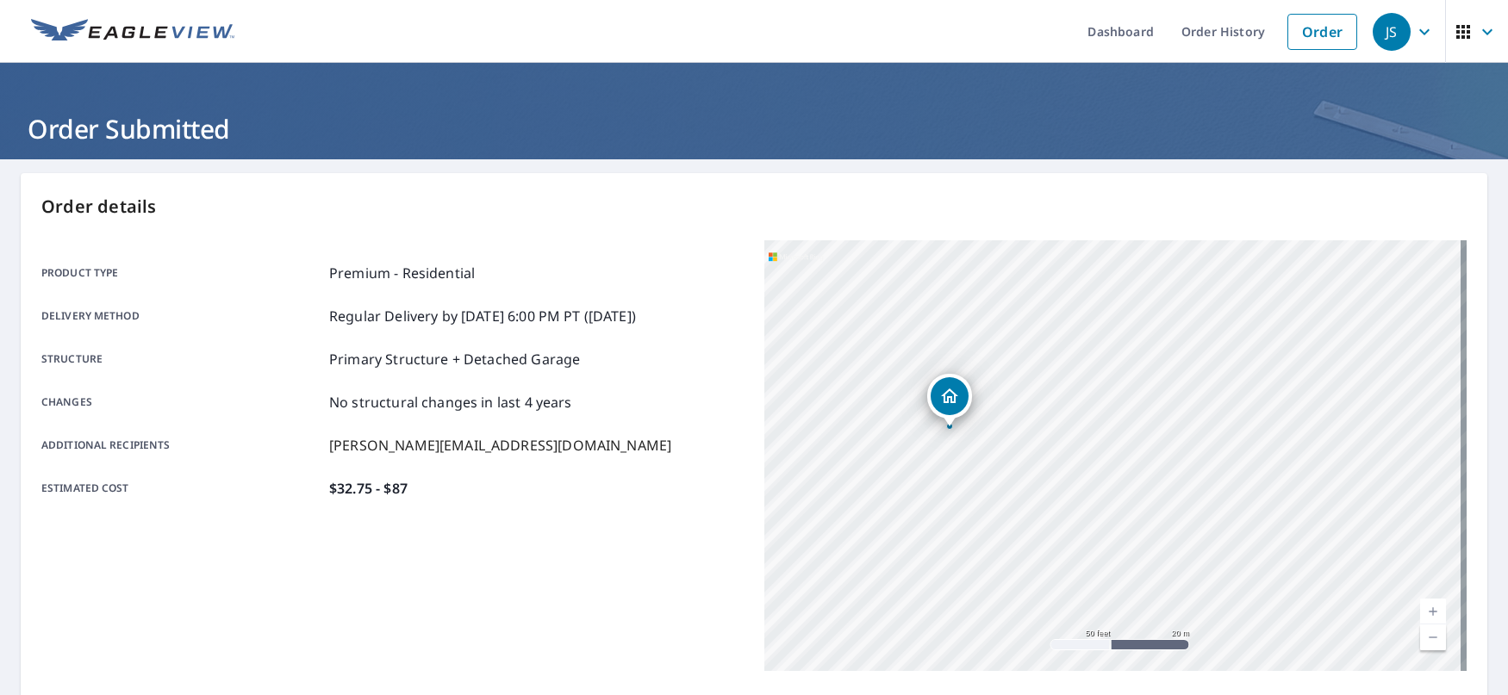
drag, startPoint x: 893, startPoint y: 449, endPoint x: 1219, endPoint y: 545, distance: 340.3
click at [1219, 545] on div "[STREET_ADDRESS]" at bounding box center [1115, 455] width 702 height 431
drag, startPoint x: 1020, startPoint y: 471, endPoint x: 1122, endPoint y: 504, distance: 107.1
click at [1122, 504] on div "[STREET_ADDRESS]" at bounding box center [1115, 455] width 702 height 431
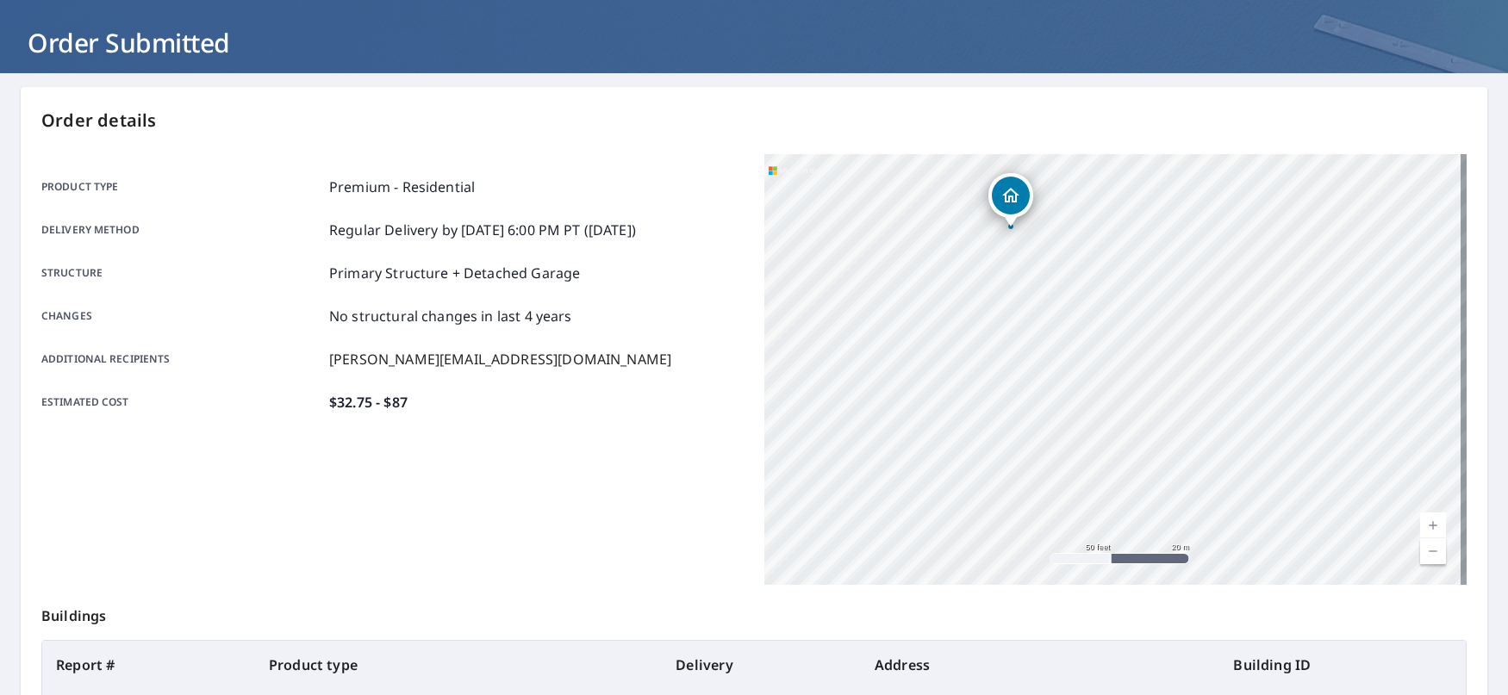
drag, startPoint x: 863, startPoint y: 450, endPoint x: 794, endPoint y: 338, distance: 131.6
click at [794, 338] on div "[STREET_ADDRESS]" at bounding box center [1115, 369] width 702 height 431
drag, startPoint x: 965, startPoint y: 196, endPoint x: 957, endPoint y: 360, distance: 164.0
click at [957, 360] on div "[STREET_ADDRESS]" at bounding box center [1115, 369] width 702 height 431
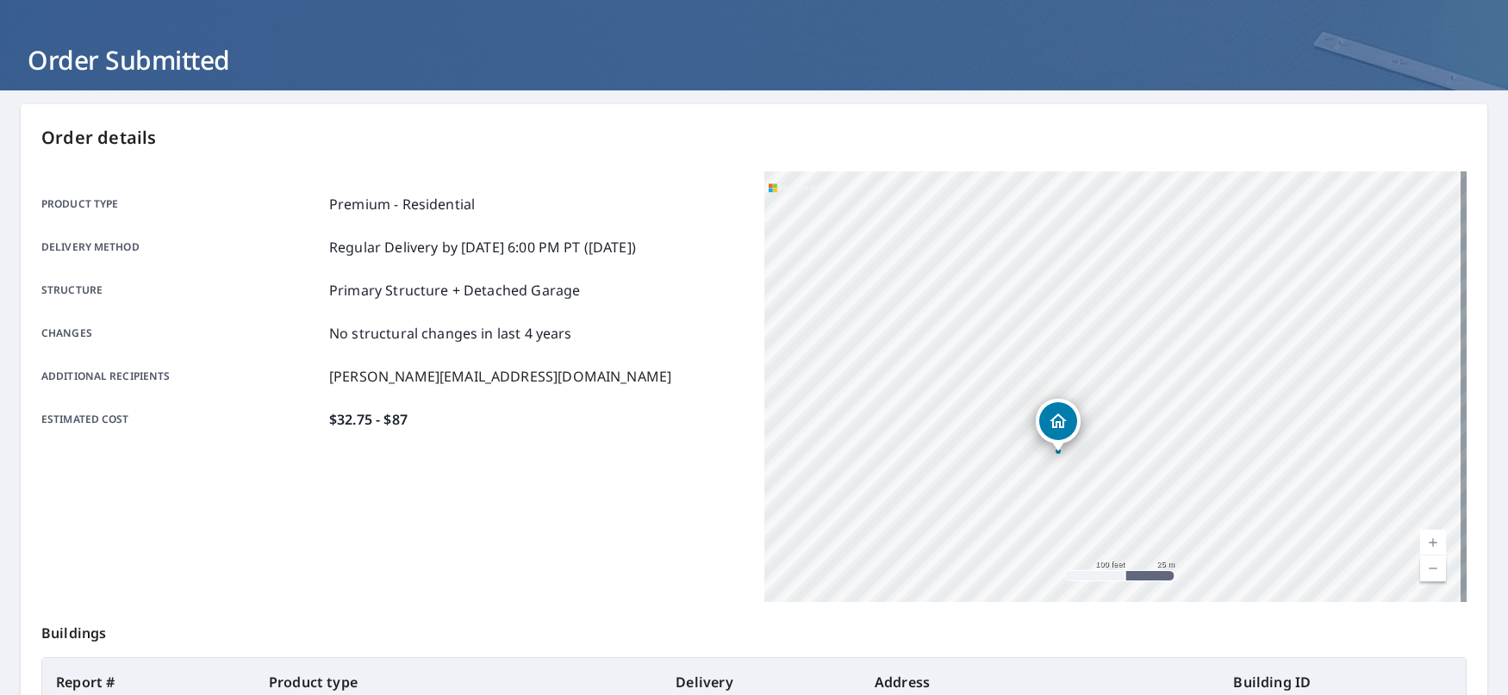
scroll to position [0, 0]
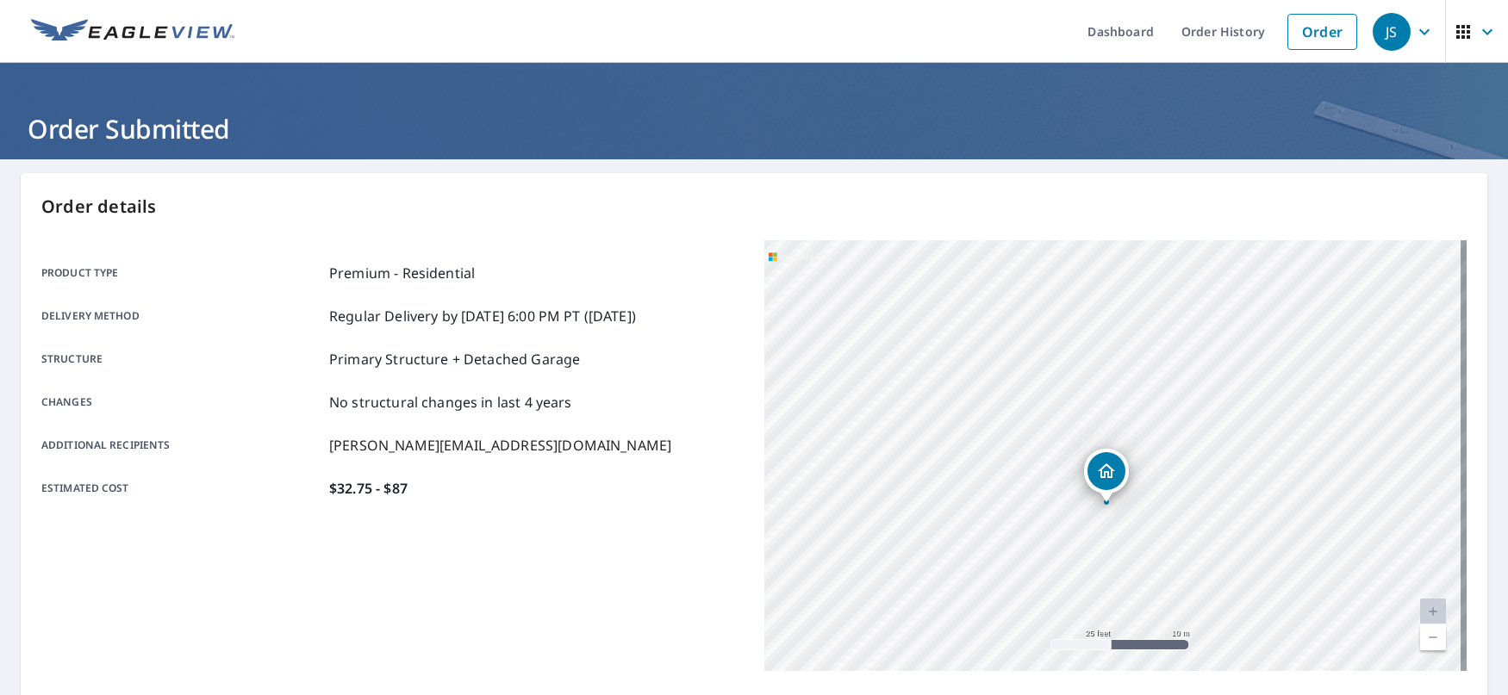
drag, startPoint x: 1079, startPoint y: 597, endPoint x: 949, endPoint y: 359, distance: 271.9
click at [949, 359] on div "[STREET_ADDRESS]" at bounding box center [1115, 455] width 702 height 431
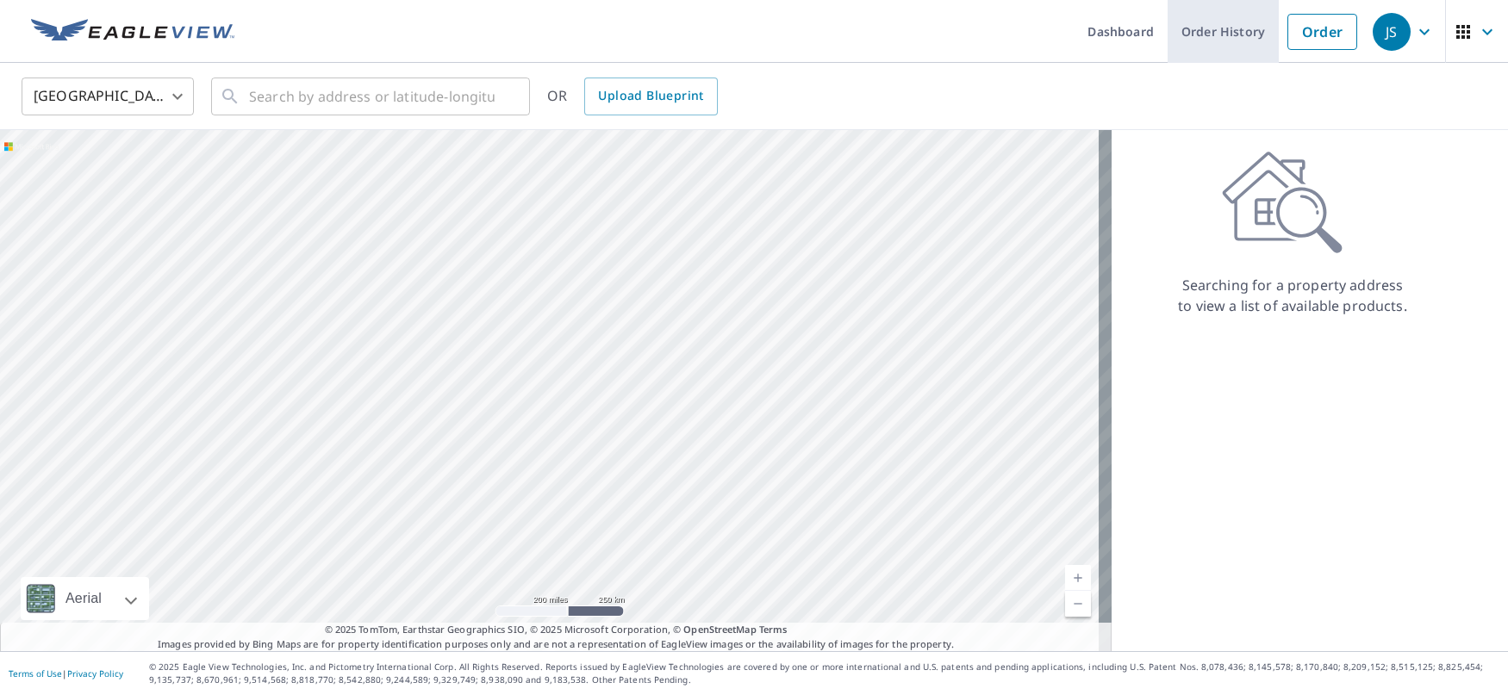
click at [1200, 40] on link "Order History" at bounding box center [1223, 31] width 111 height 63
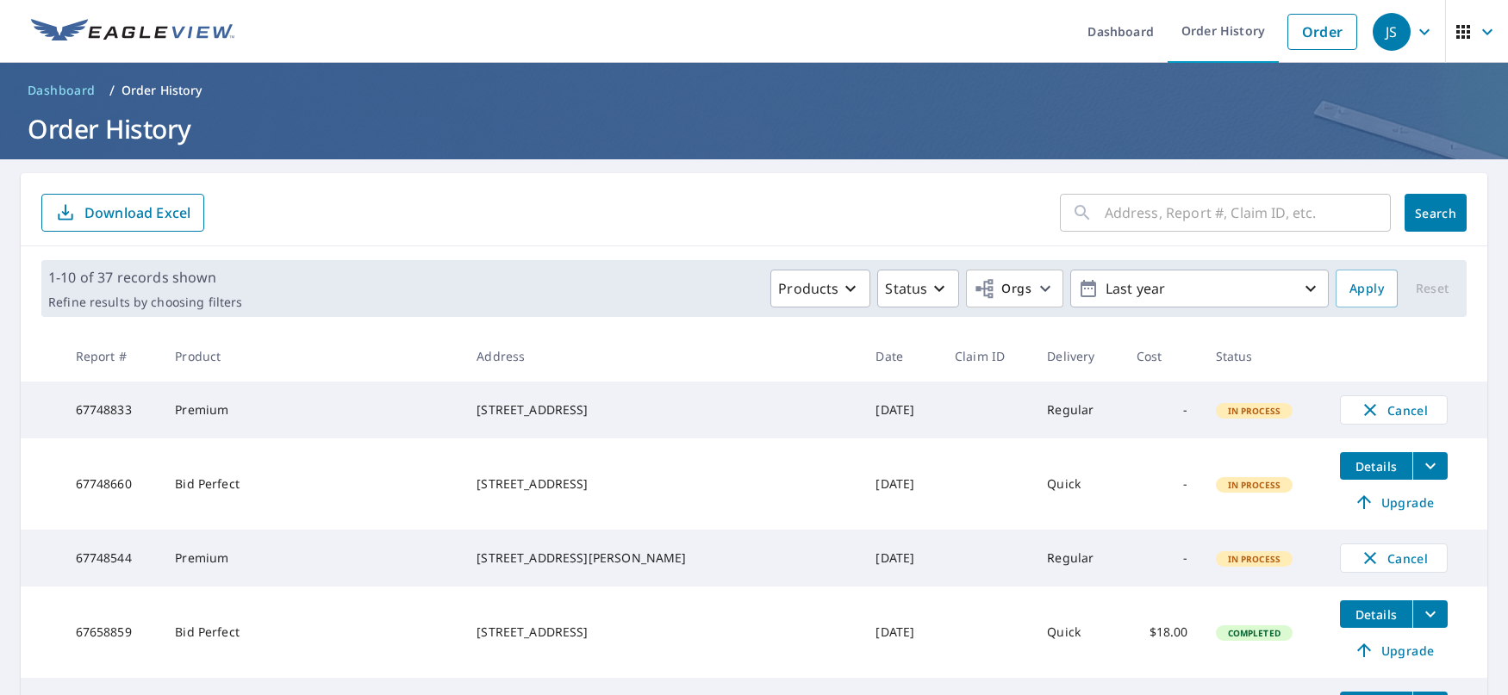
click at [1416, 35] on icon "button" at bounding box center [1424, 32] width 21 height 21
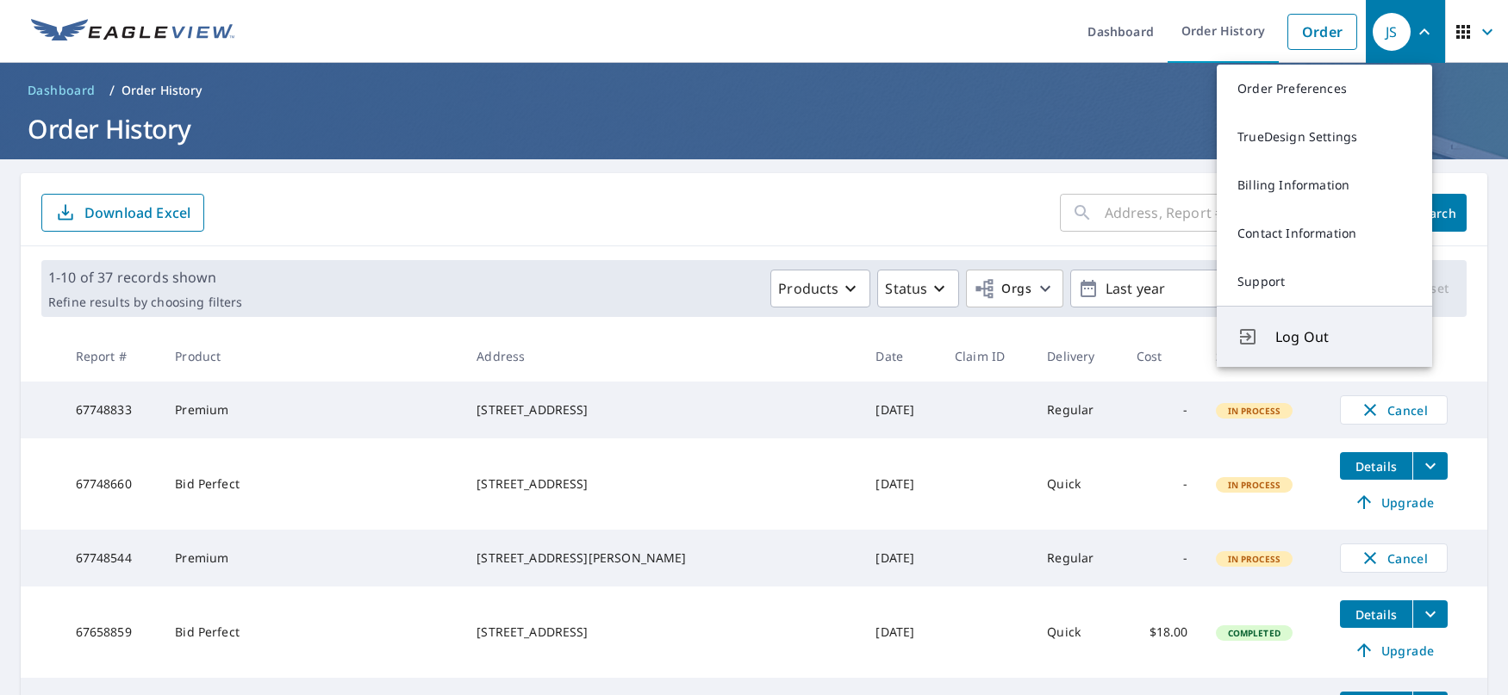
click at [1316, 340] on span "Log Out" at bounding box center [1343, 337] width 136 height 21
